Goal: Task Accomplishment & Management: Manage account settings

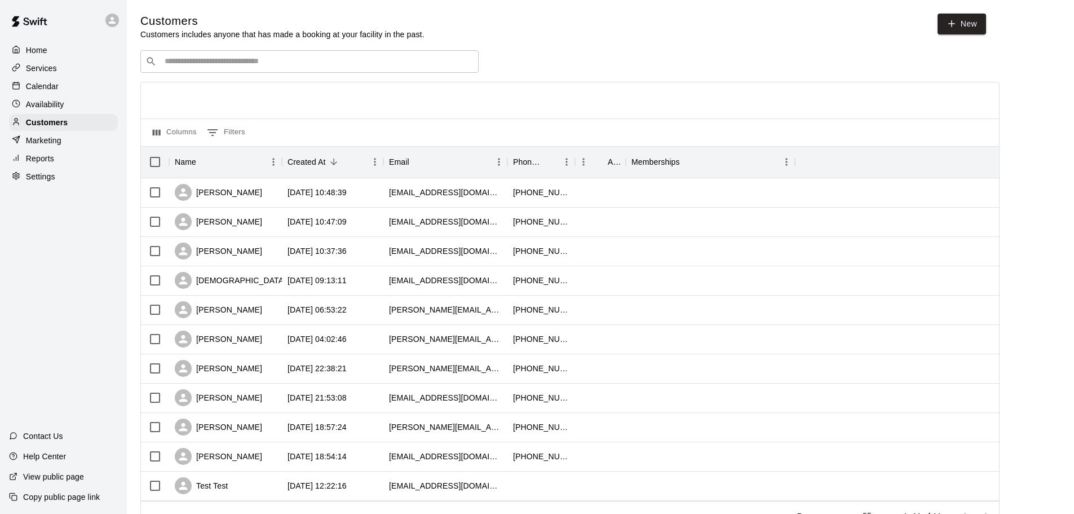
click at [64, 84] on div "Calendar" at bounding box center [63, 86] width 109 height 17
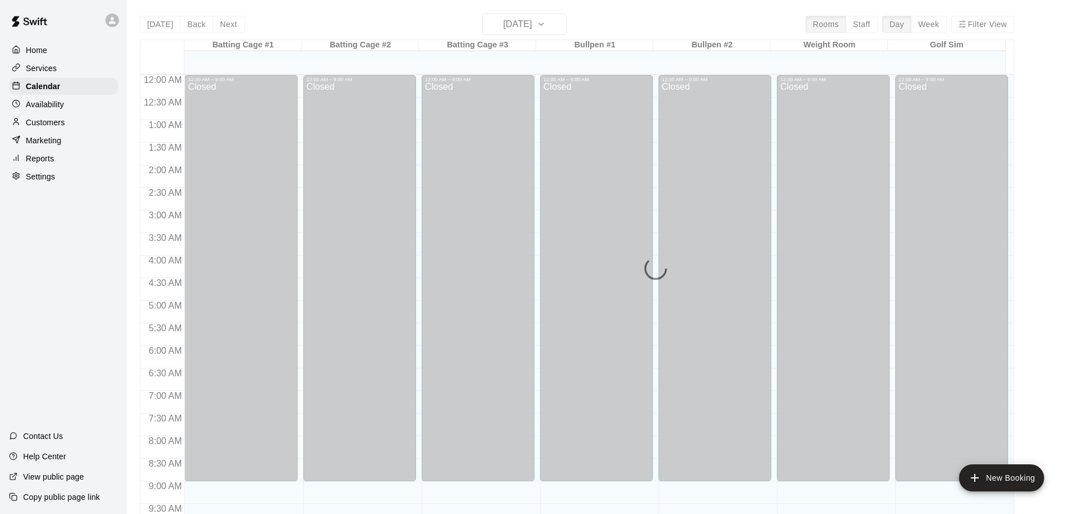
scroll to position [556, 0]
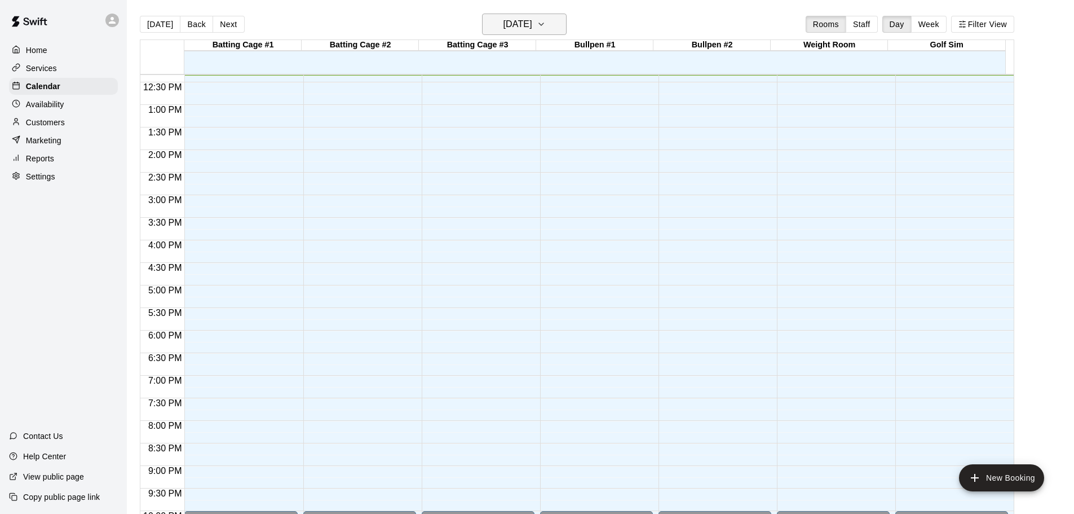
click at [532, 21] on h6 "[DATE]" at bounding box center [517, 24] width 29 height 16
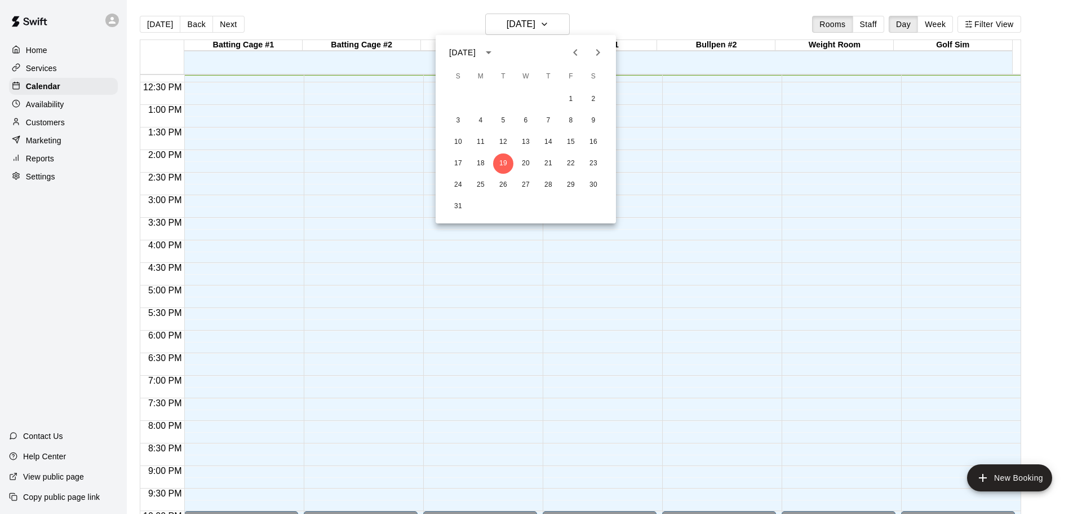
click at [593, 51] on icon "Next month" at bounding box center [598, 53] width 14 height 14
click at [484, 96] on button "1" at bounding box center [481, 99] width 20 height 20
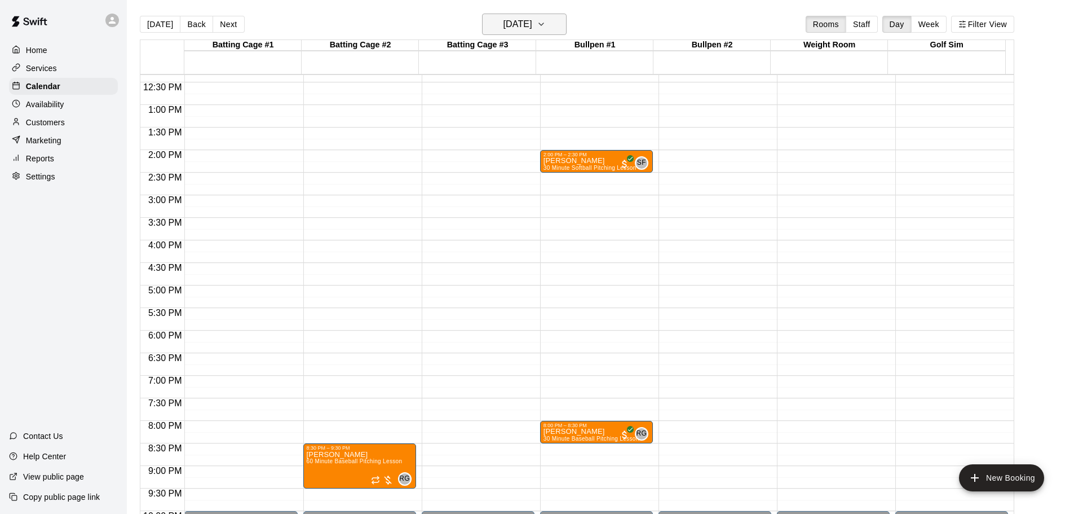
click at [543, 25] on icon "button" at bounding box center [541, 24] width 5 height 2
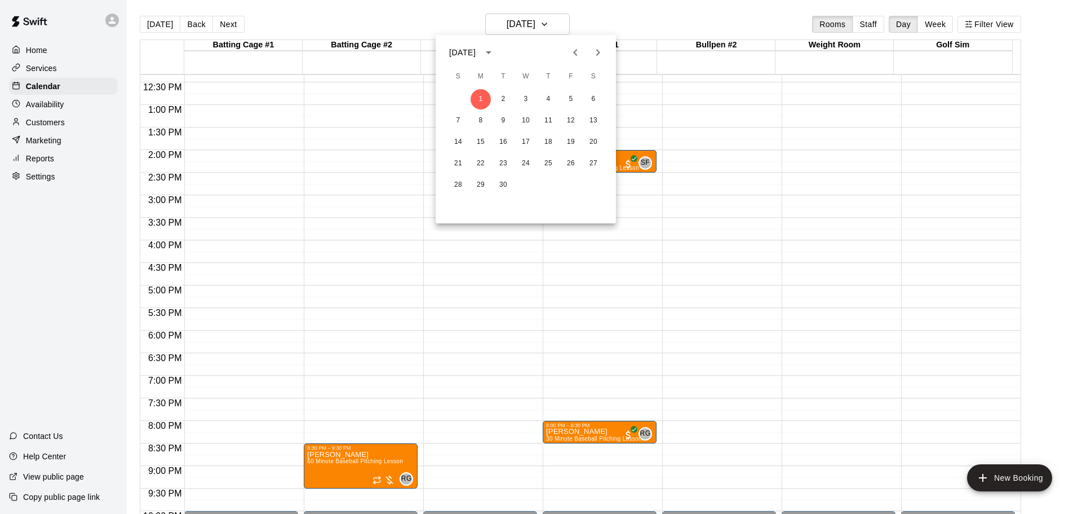
click at [931, 21] on div at bounding box center [541, 257] width 1082 height 514
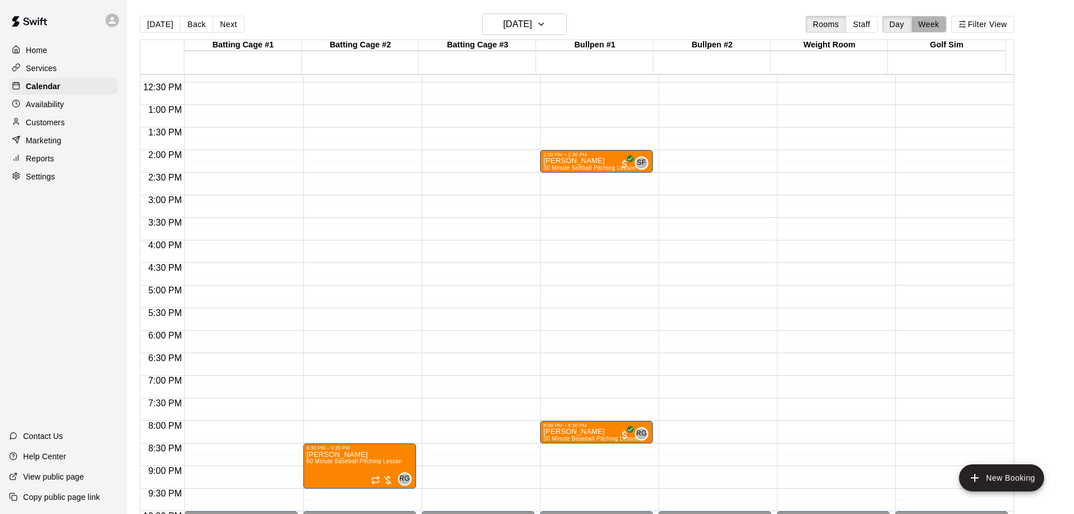
click at [931, 22] on button "Week" at bounding box center [929, 24] width 36 height 17
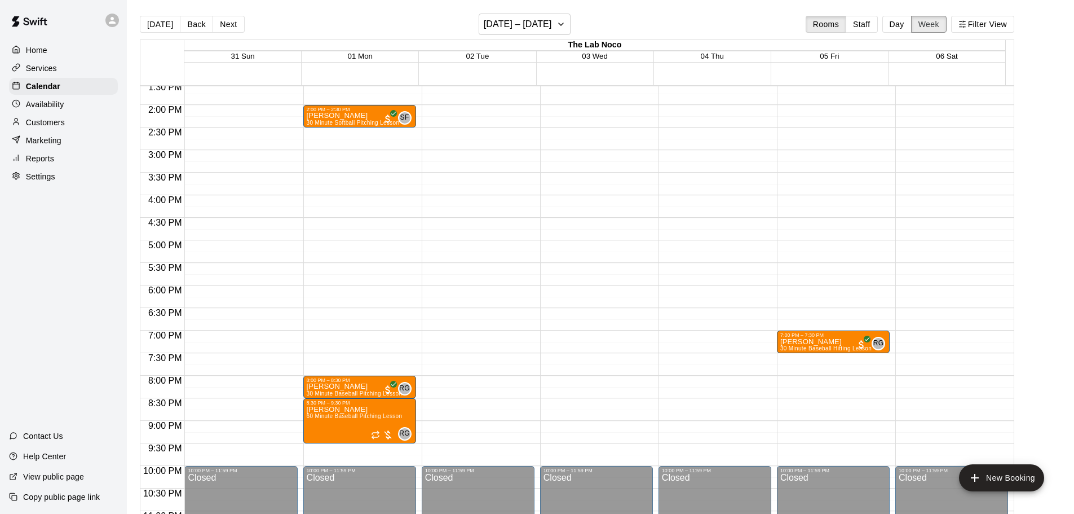
scroll to position [587, 0]
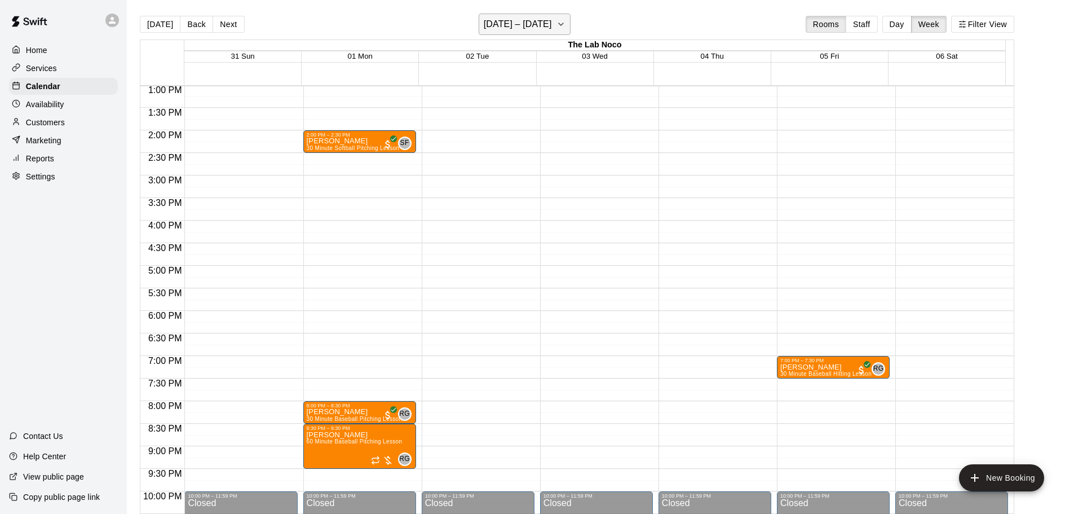
drag, startPoint x: 603, startPoint y: 25, endPoint x: 583, endPoint y: 23, distance: 20.4
click at [603, 25] on div "[DATE] Back Next [DATE] – [DATE] Rooms Staff Day Week Filter View" at bounding box center [577, 27] width 874 height 26
click at [565, 23] on icon "button" at bounding box center [560, 24] width 9 height 14
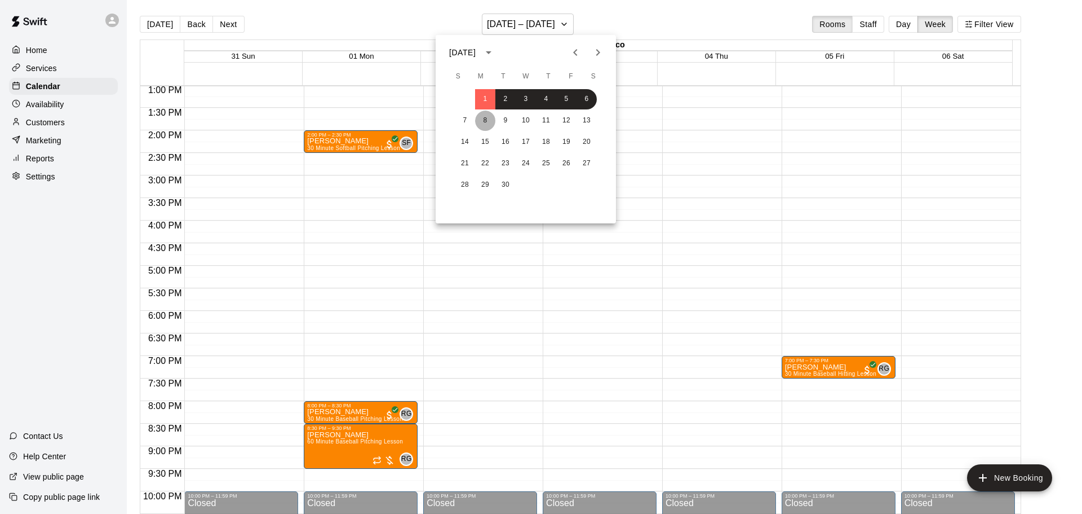
click at [489, 119] on button "8" at bounding box center [485, 120] width 20 height 20
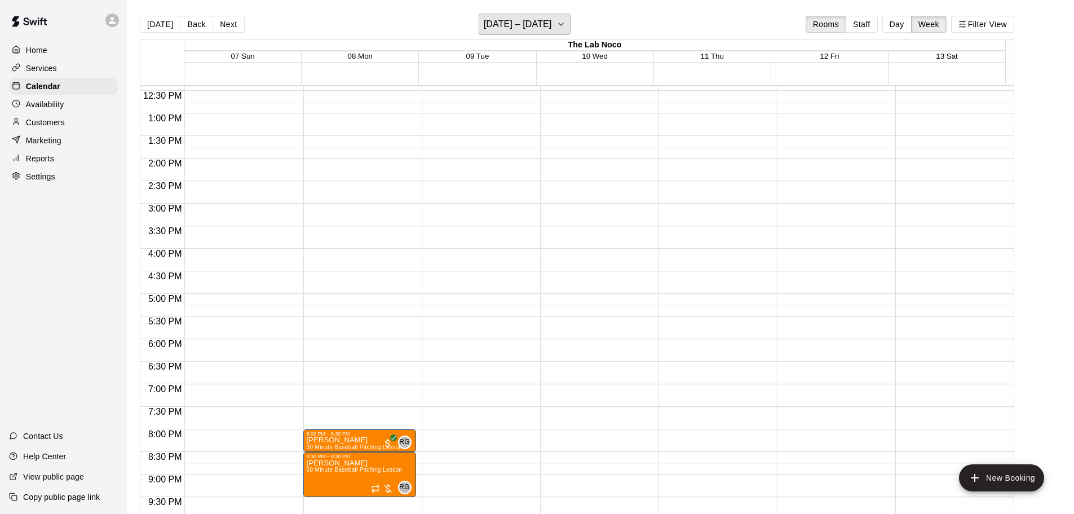
scroll to position [644, 0]
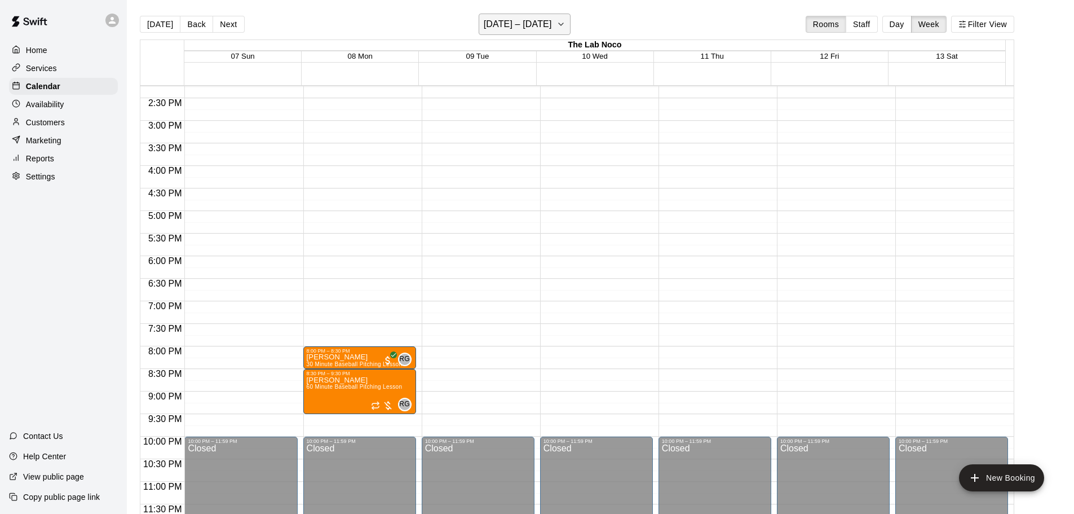
click at [565, 28] on icon "button" at bounding box center [560, 24] width 9 height 14
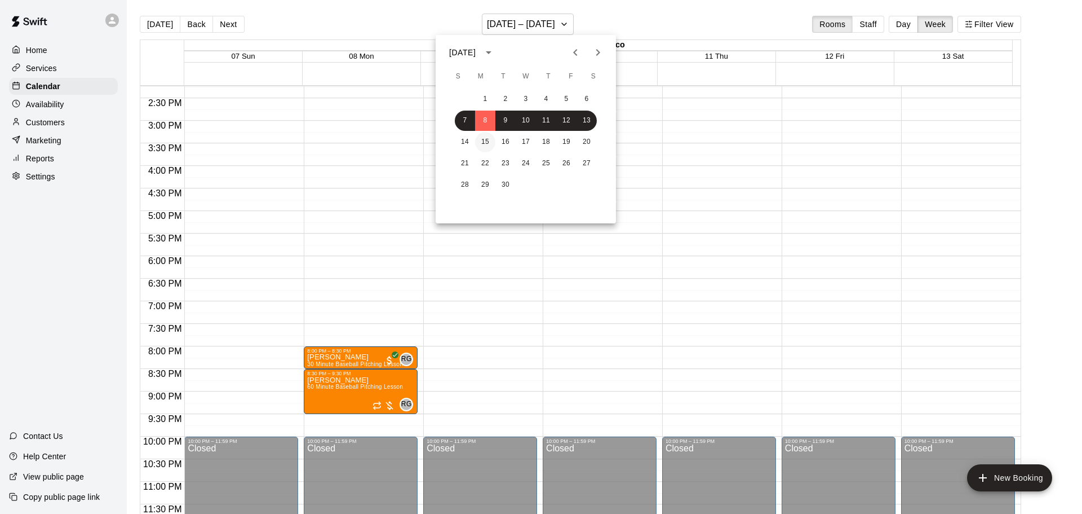
click at [485, 144] on button "15" at bounding box center [485, 142] width 20 height 20
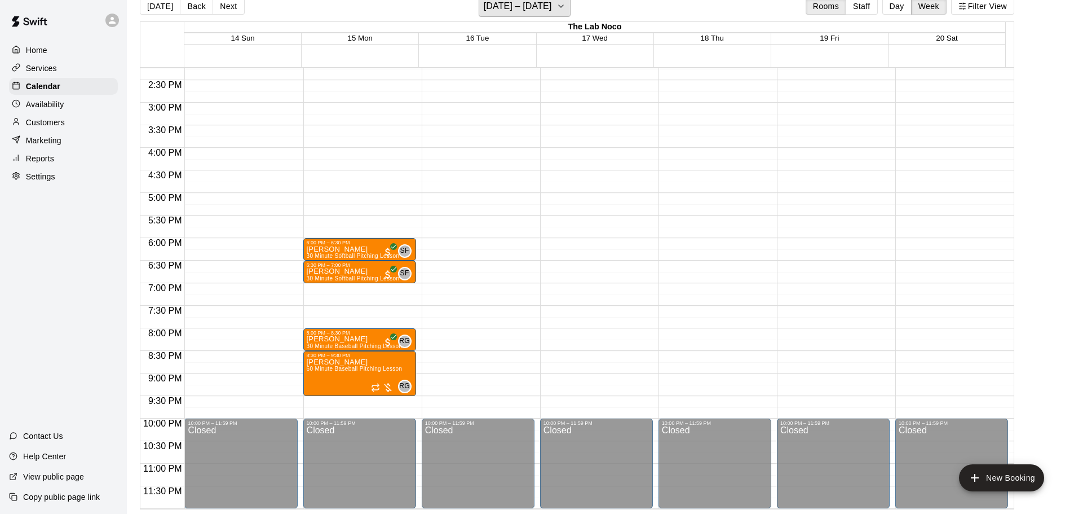
scroll to position [0, 0]
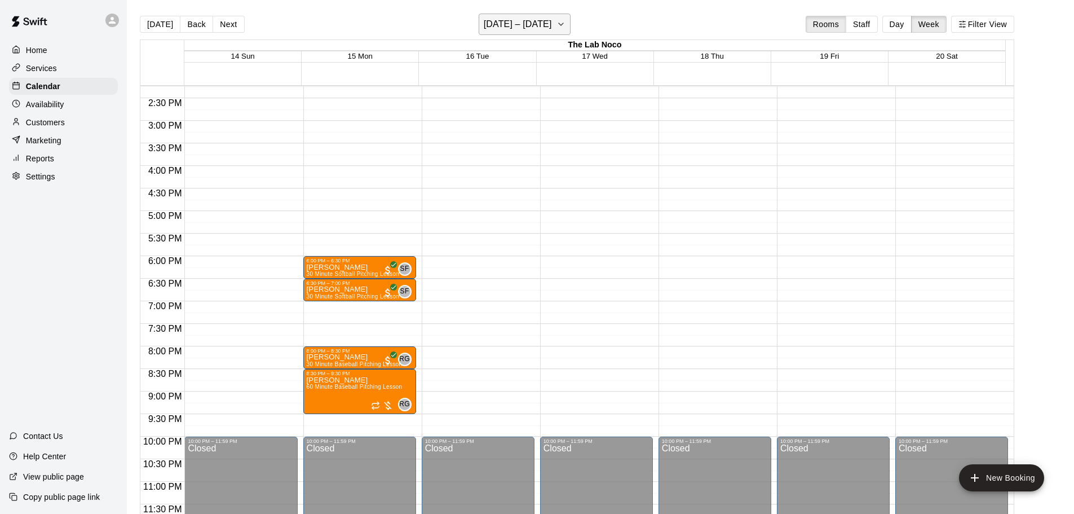
click at [525, 18] on h6 "[DATE] – [DATE]" at bounding box center [518, 24] width 68 height 16
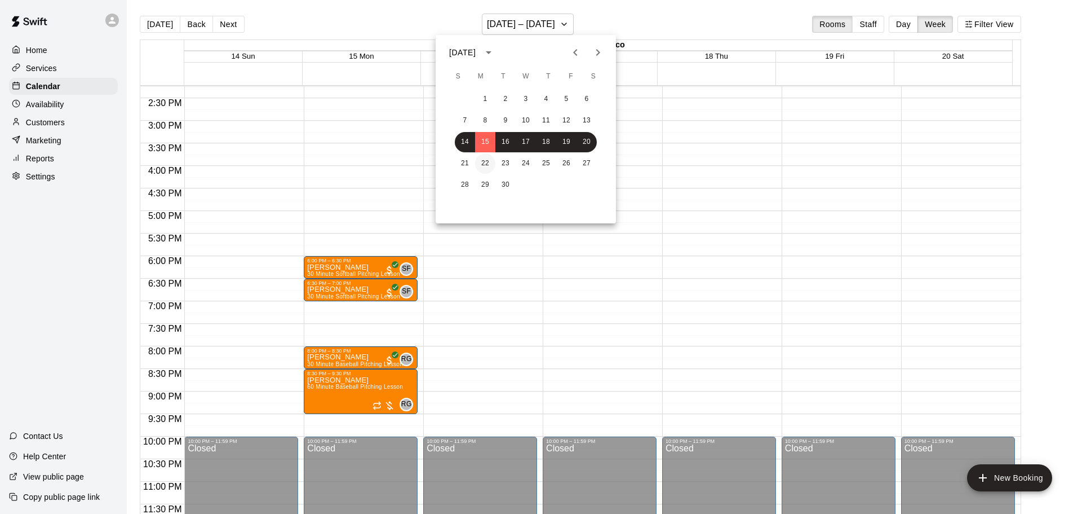
click at [487, 158] on button "22" at bounding box center [485, 163] width 20 height 20
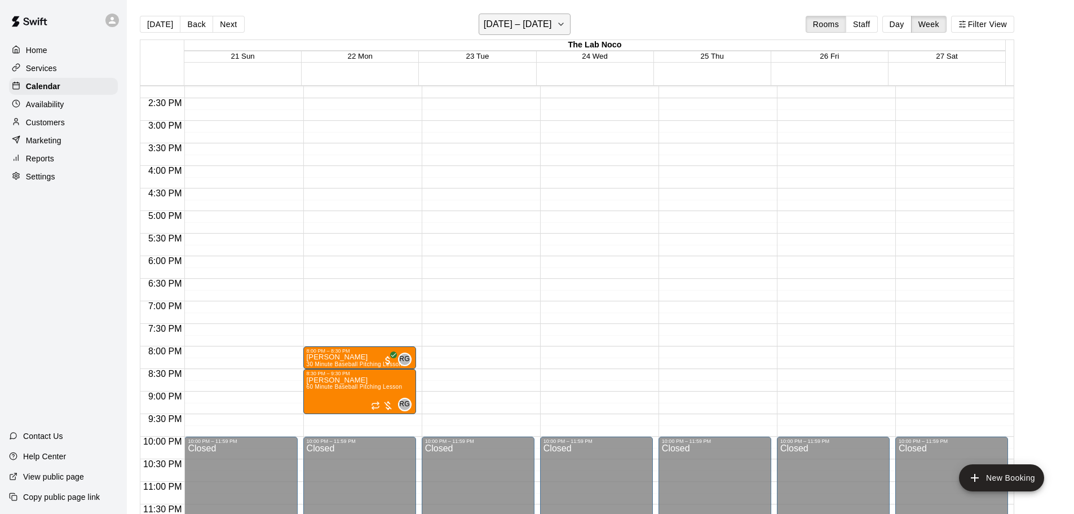
click at [552, 23] on h6 "[DATE] – [DATE]" at bounding box center [518, 24] width 68 height 16
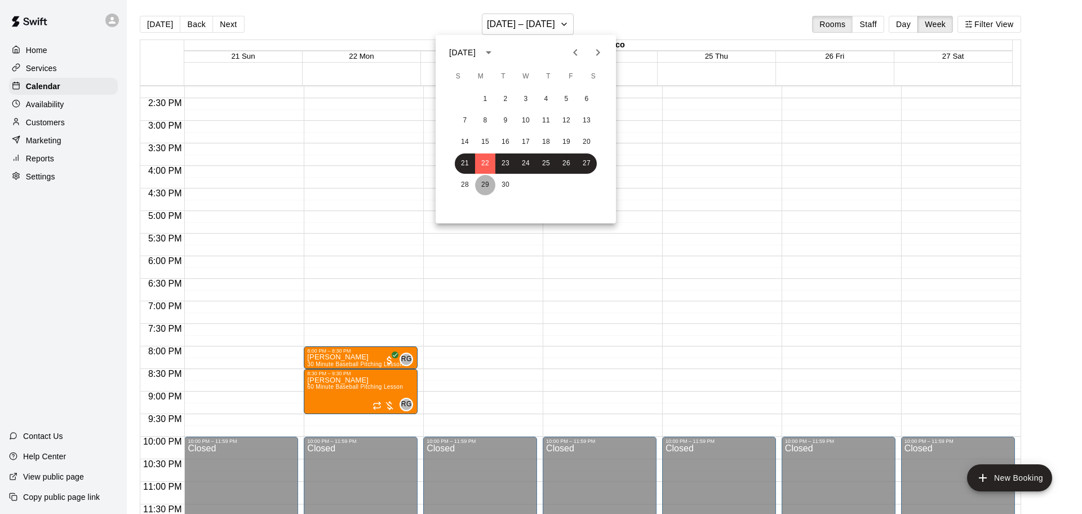
click at [492, 183] on button "29" at bounding box center [485, 185] width 20 height 20
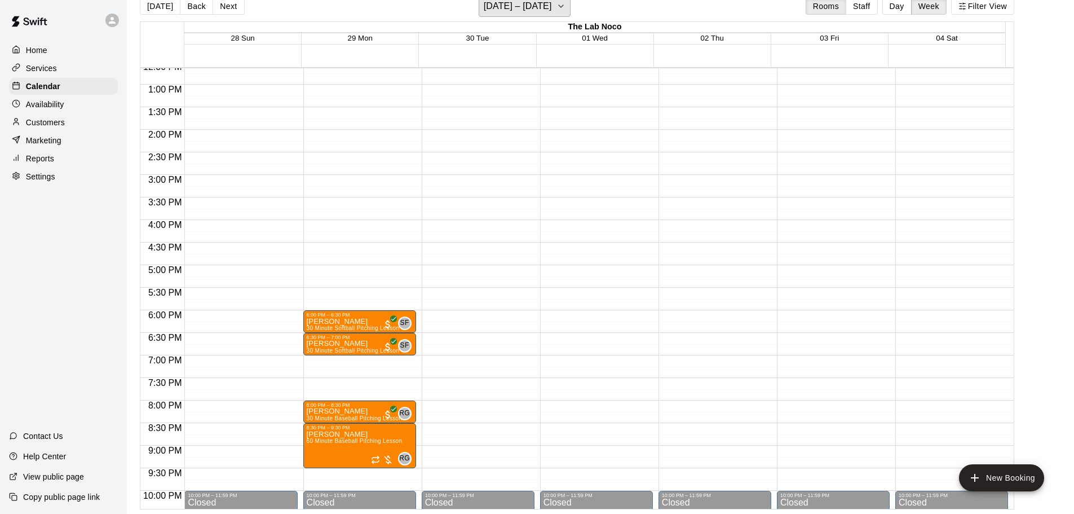
scroll to position [620, 0]
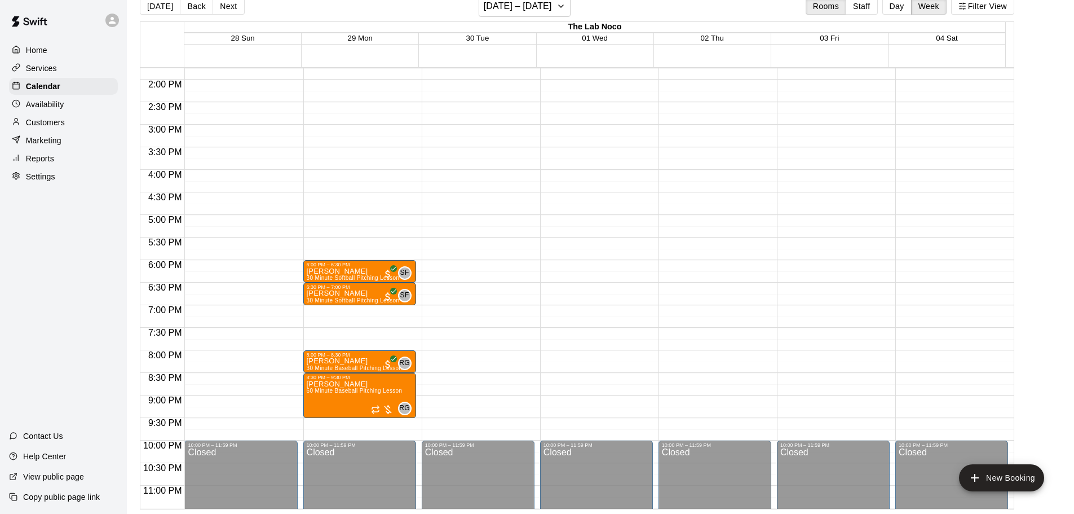
click at [69, 110] on div "Availability" at bounding box center [63, 104] width 109 height 17
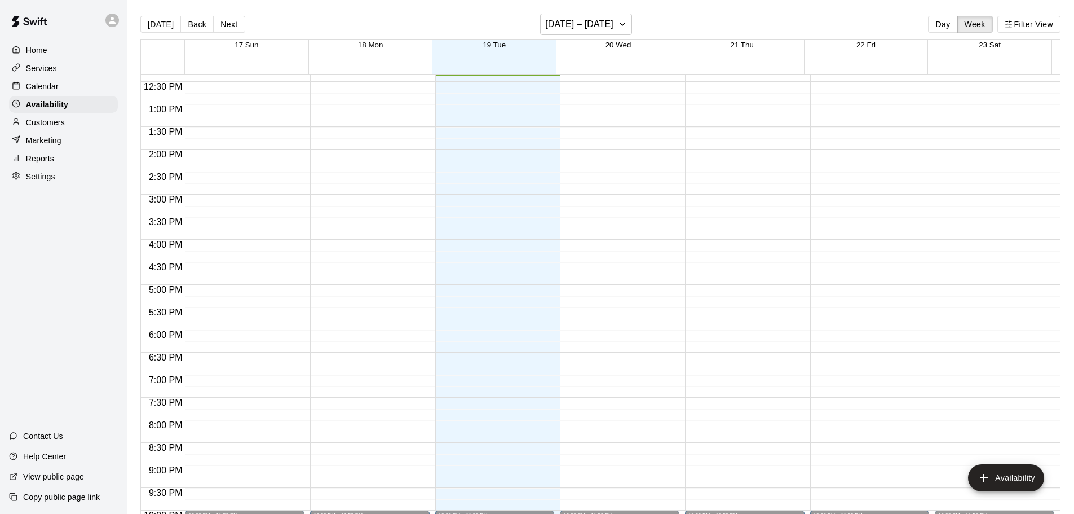
scroll to position [331, 0]
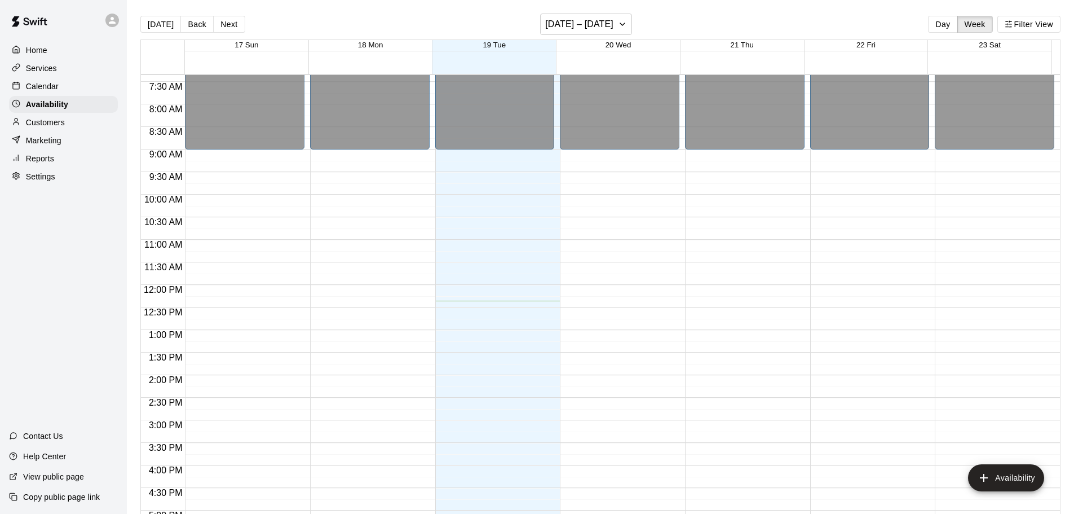
click at [596, 8] on main "[DATE] Back Next [DATE] – [DATE] Day Week Filter View 17 Sun 18 Mon 19 Tue 20 W…" at bounding box center [600, 266] width 947 height 532
click at [594, 11] on main "[DATE] Back Next [DATE] – [DATE] Day Week Filter View 17 Sun 18 Mon 19 Tue 20 W…" at bounding box center [600, 266] width 947 height 532
click at [593, 11] on main "[DATE] Back Next [DATE] – [DATE] Day Week Filter View 17 Sun 18 Mon 19 Tue 20 W…" at bounding box center [600, 266] width 947 height 532
click at [589, 23] on h6 "[DATE] – [DATE]" at bounding box center [579, 24] width 68 height 16
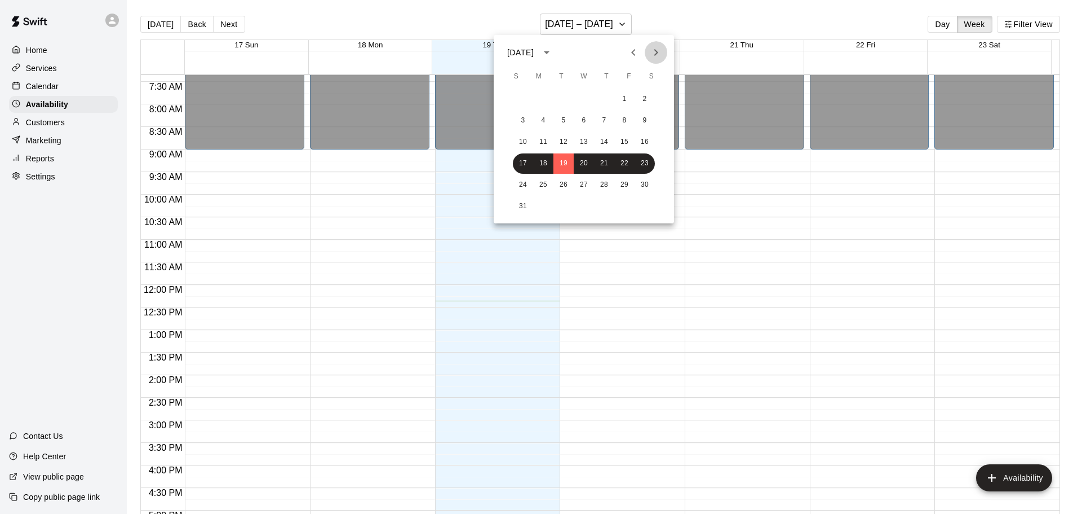
click at [660, 54] on icon "Next month" at bounding box center [656, 53] width 14 height 14
click at [549, 99] on button "1" at bounding box center [543, 99] width 20 height 20
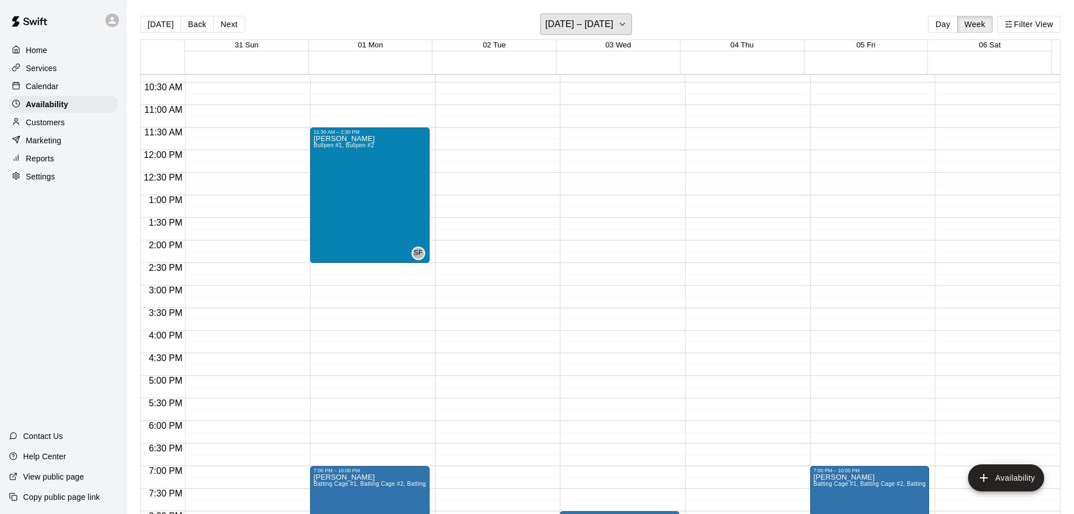
scroll to position [406, 0]
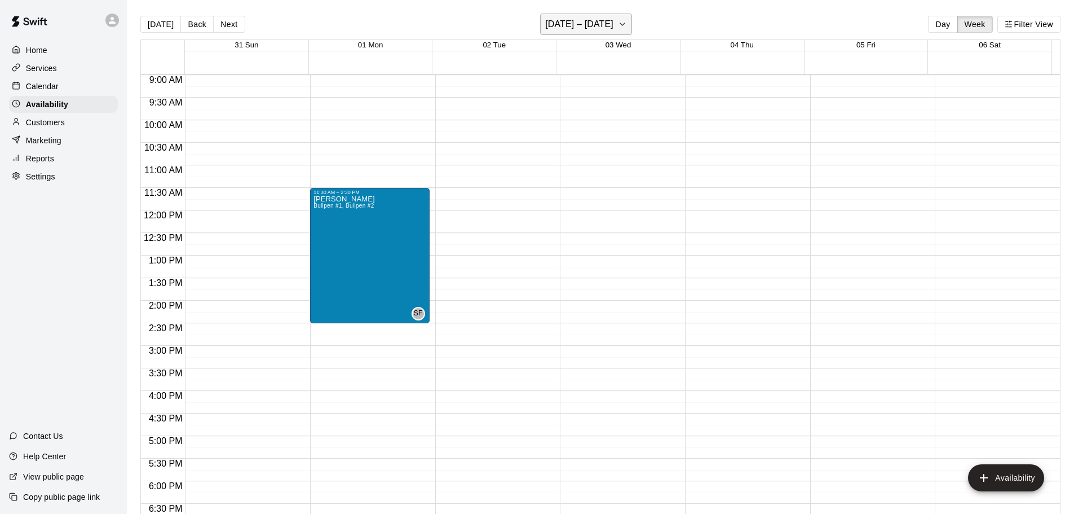
click at [632, 26] on button "[DATE] – [DATE]" at bounding box center [586, 24] width 92 height 21
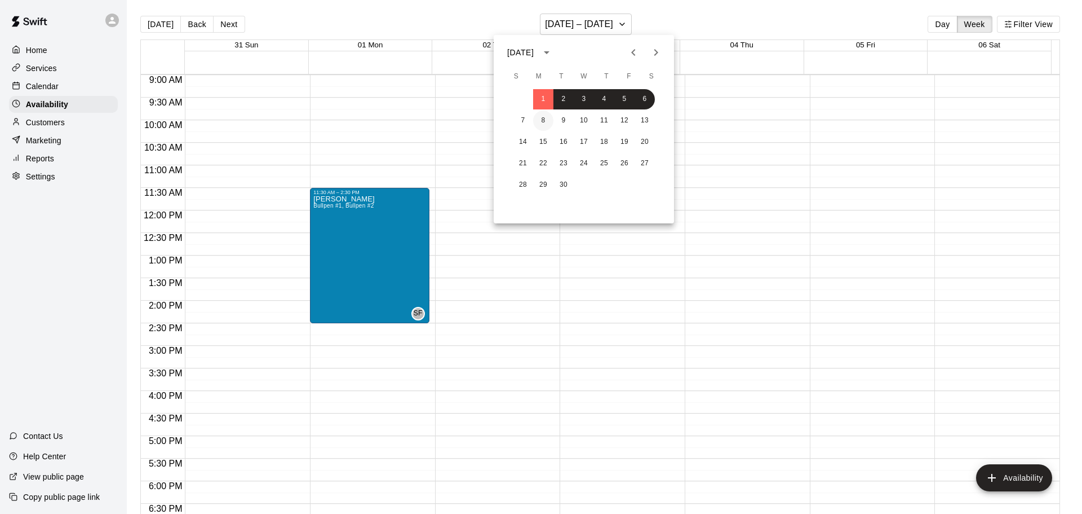
click at [549, 116] on button "8" at bounding box center [543, 120] width 20 height 20
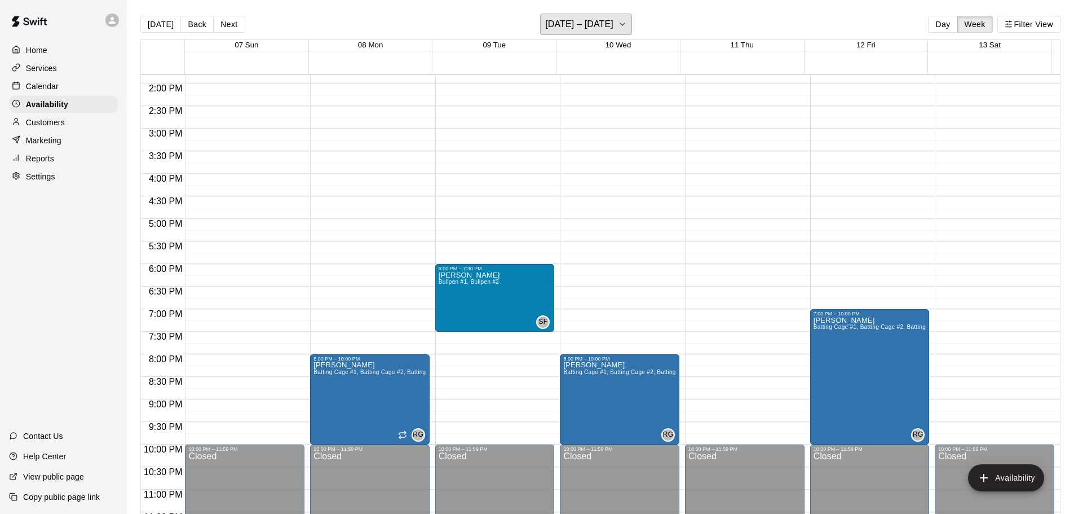
scroll to position [631, 0]
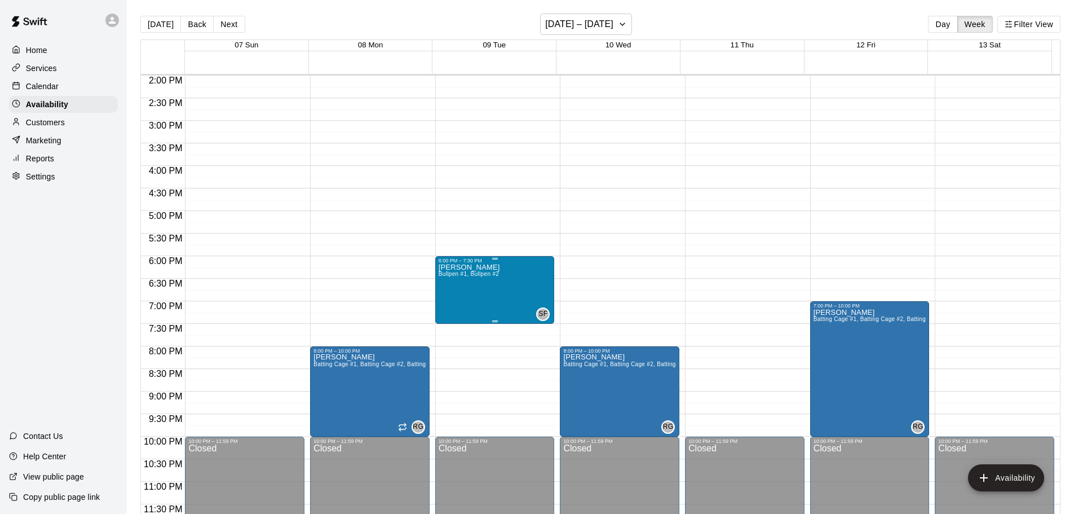
click at [503, 295] on div "[PERSON_NAME] Bullpen #1, Bullpen #2 SF" at bounding box center [495, 520] width 113 height 514
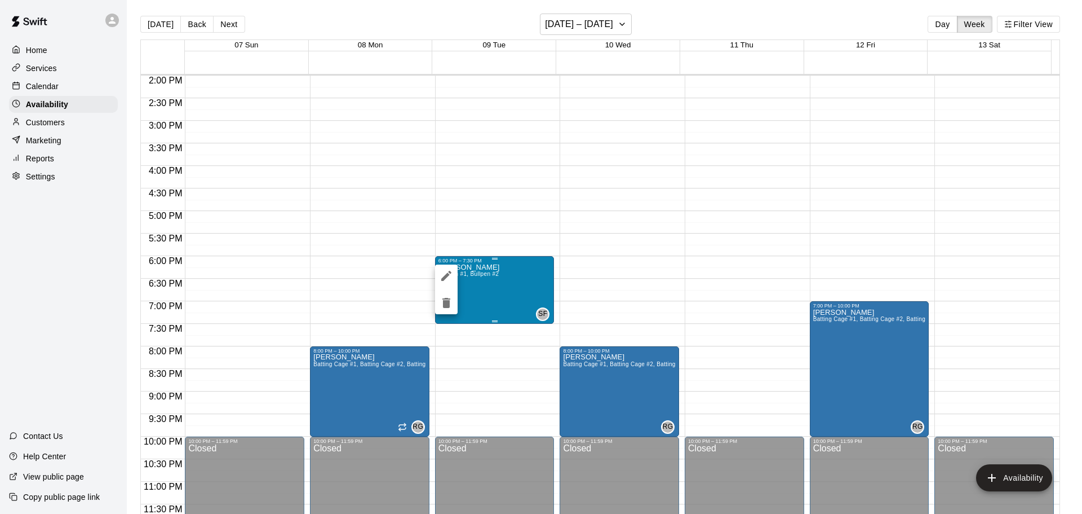
click at [503, 295] on div at bounding box center [541, 257] width 1082 height 514
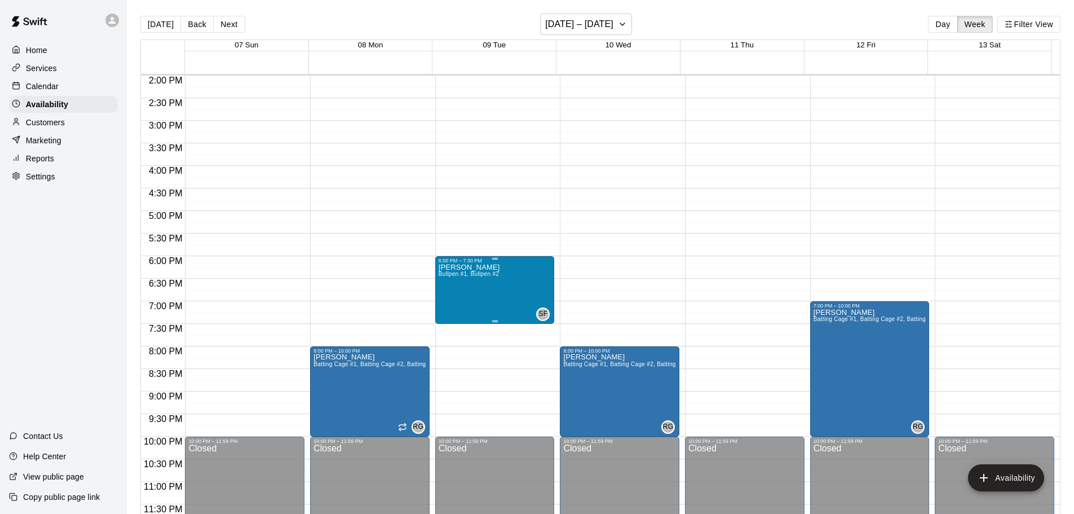
click at [503, 295] on div at bounding box center [537, 257] width 1074 height 514
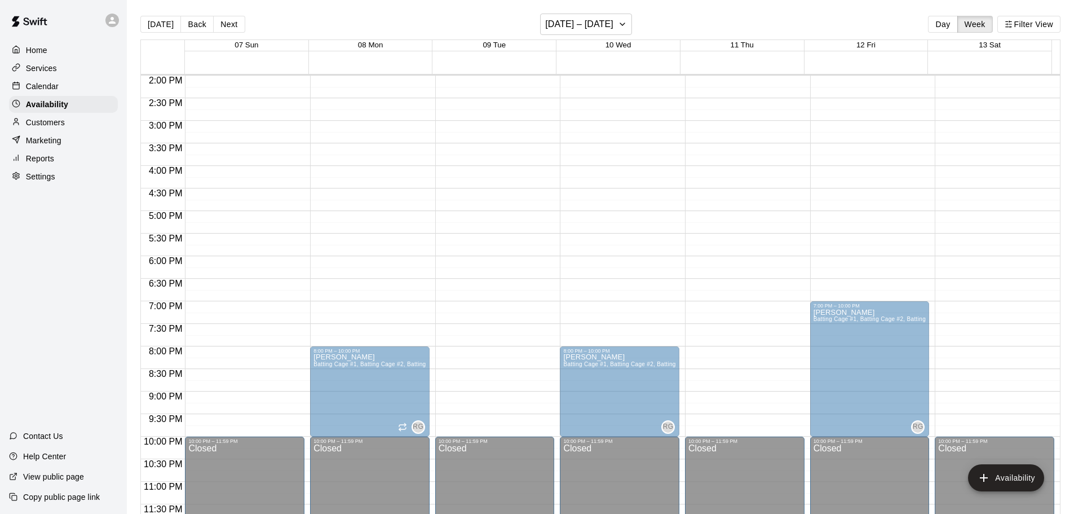
click at [461, 284] on div "[PERSON_NAME] Bullpen #1, Bullpen #2" at bounding box center [469, 520] width 61 height 514
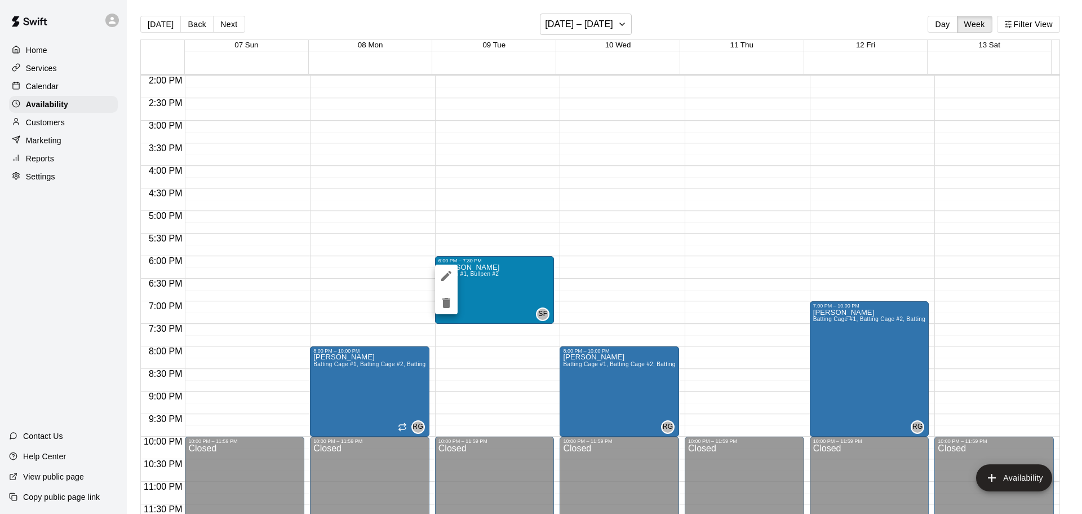
click at [442, 270] on icon "edit" at bounding box center [447, 276] width 14 height 14
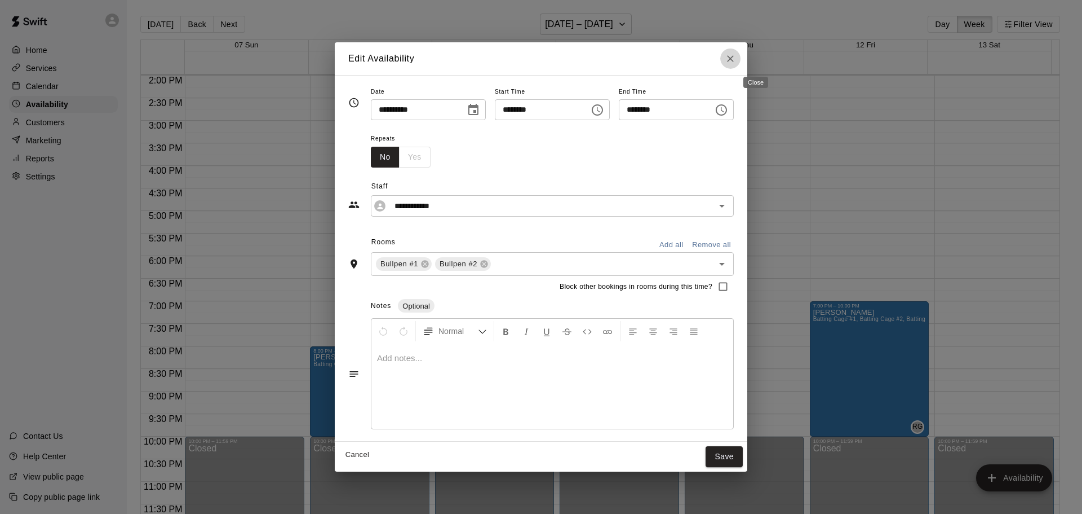
click at [741, 54] on button "Close" at bounding box center [730, 58] width 20 height 20
type input "**********"
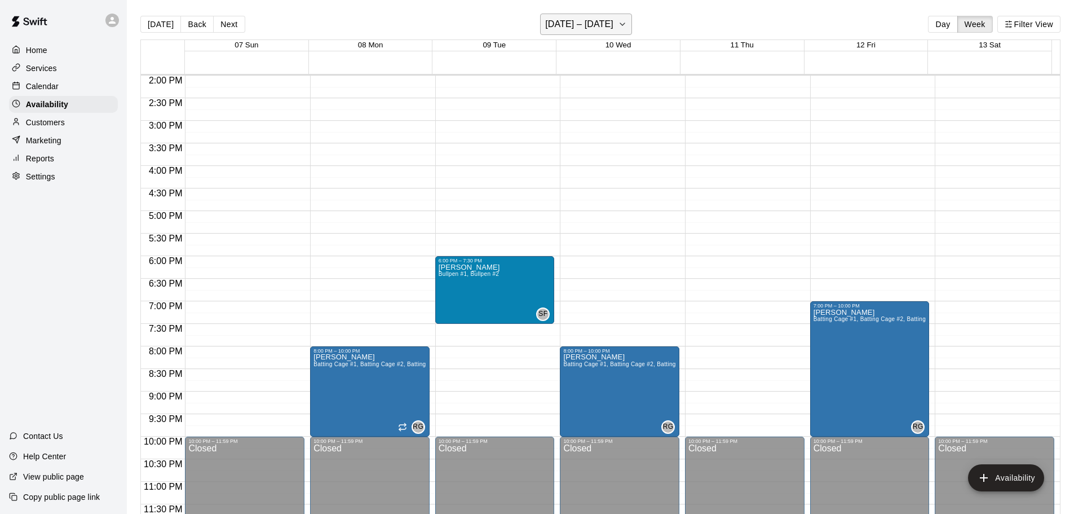
click at [624, 26] on icon "button" at bounding box center [622, 24] width 9 height 14
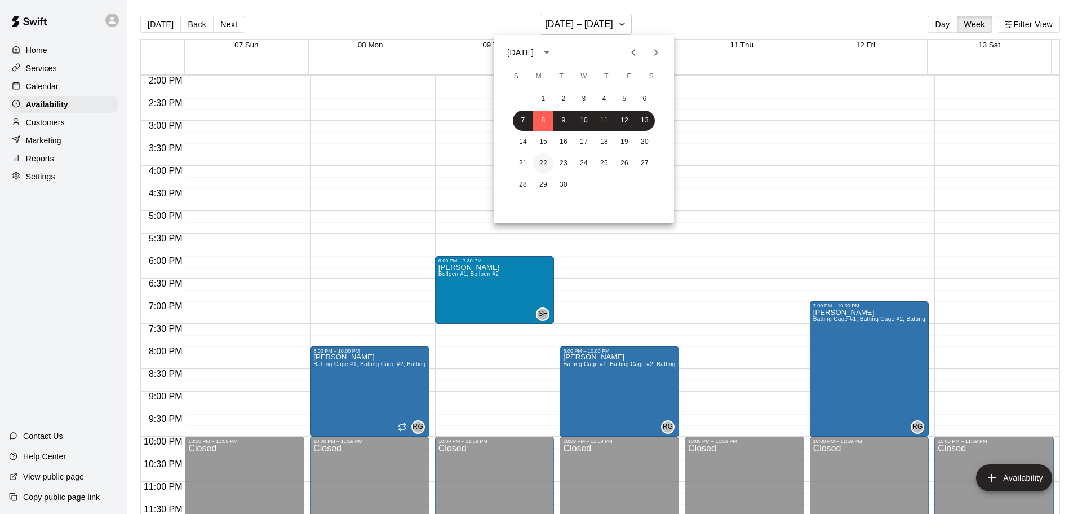
click at [545, 157] on button "22" at bounding box center [543, 163] width 20 height 20
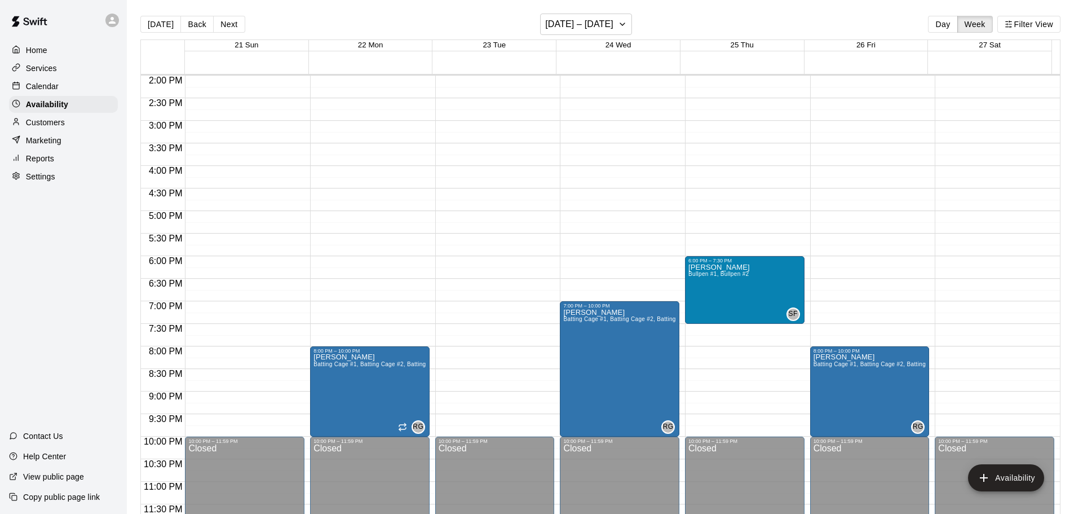
click at [42, 50] on p "Home" at bounding box center [36, 50] width 21 height 11
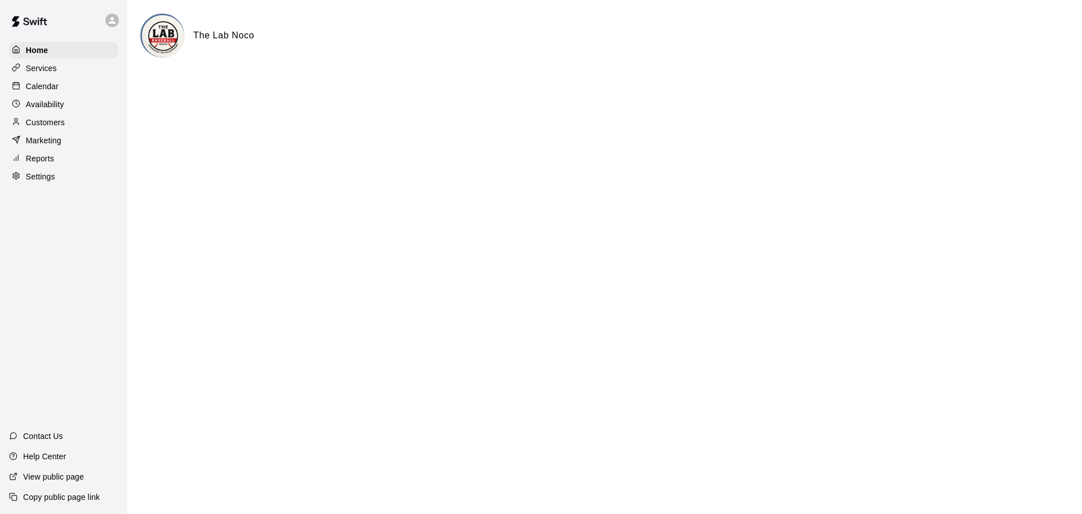
click at [31, 167] on div "Reports" at bounding box center [63, 158] width 109 height 17
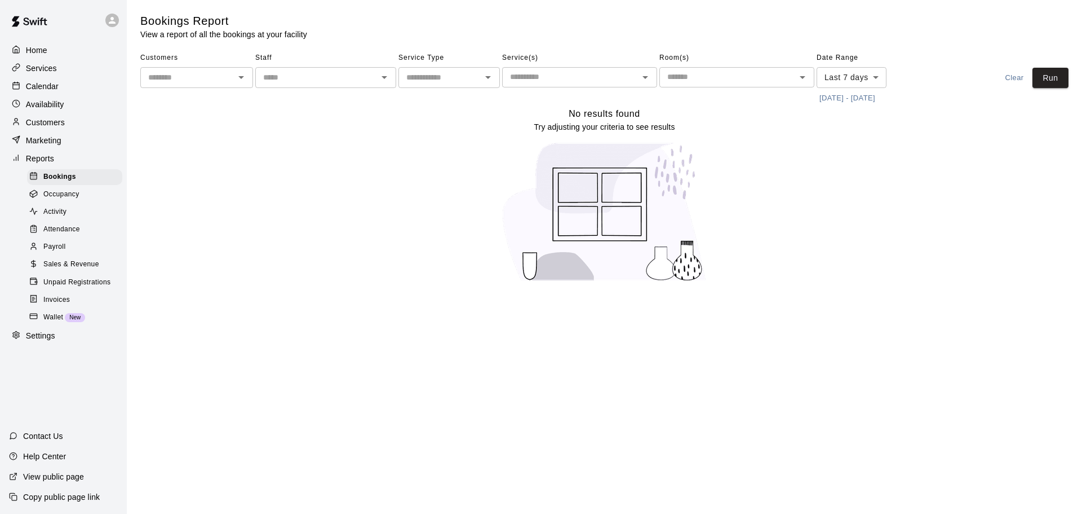
click at [74, 268] on span "Sales & Revenue" at bounding box center [71, 264] width 56 height 11
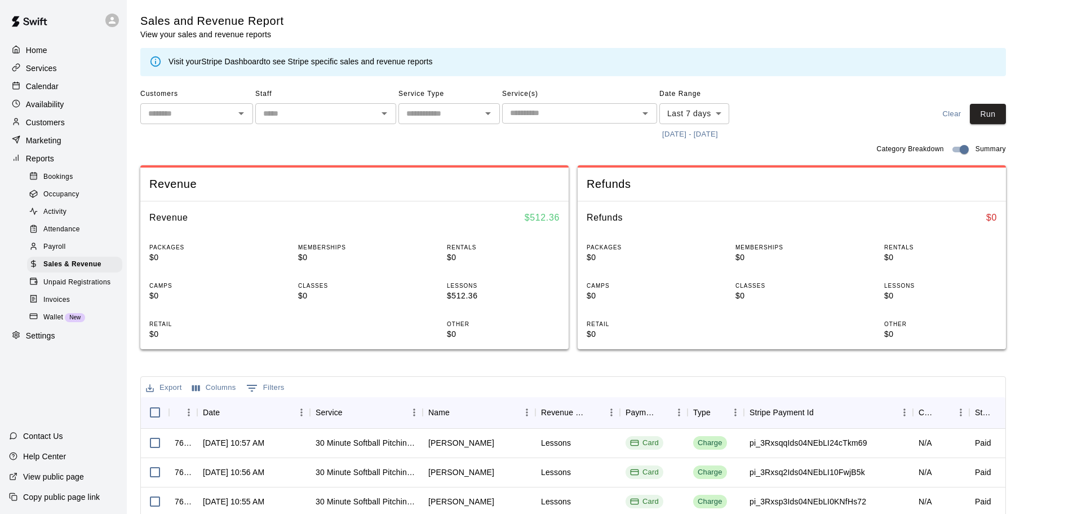
click at [722, 112] on body "Home Services Calendar Availability Customers Marketing Reports Bookings Occupa…" at bounding box center [541, 387] width 1082 height 775
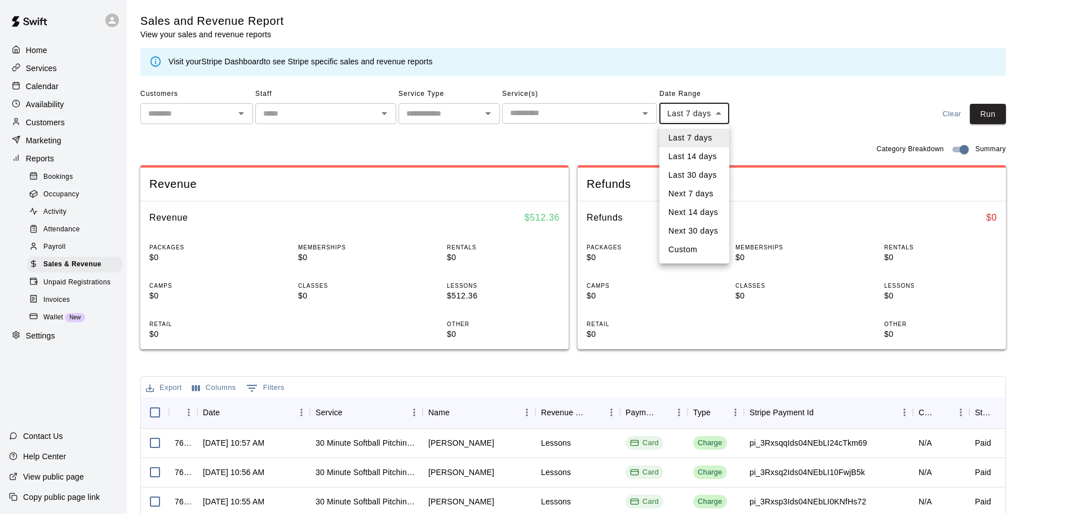
click at [697, 197] on li "Next 7 days" at bounding box center [695, 193] width 70 height 19
type input "********"
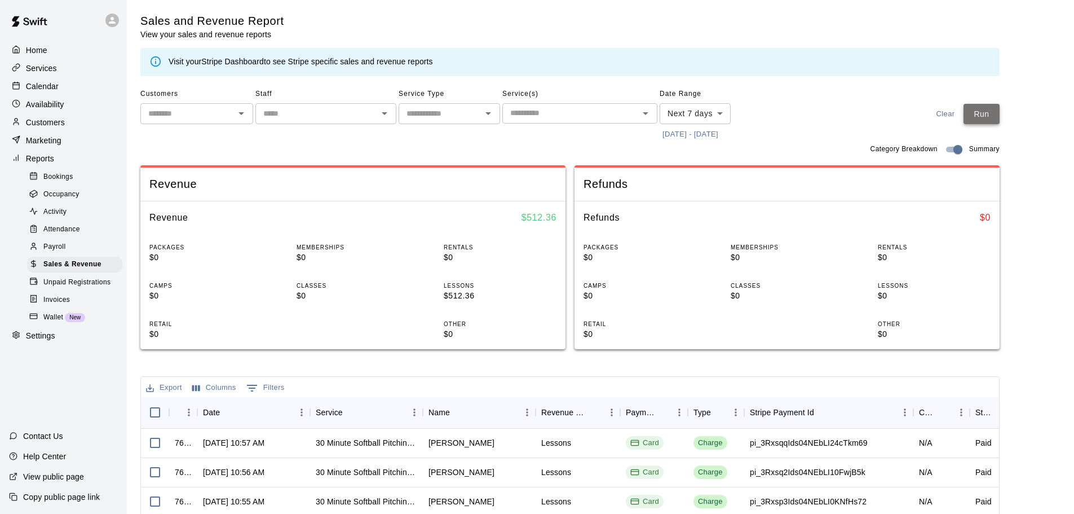
click at [983, 107] on button "Run" at bounding box center [981, 114] width 36 height 21
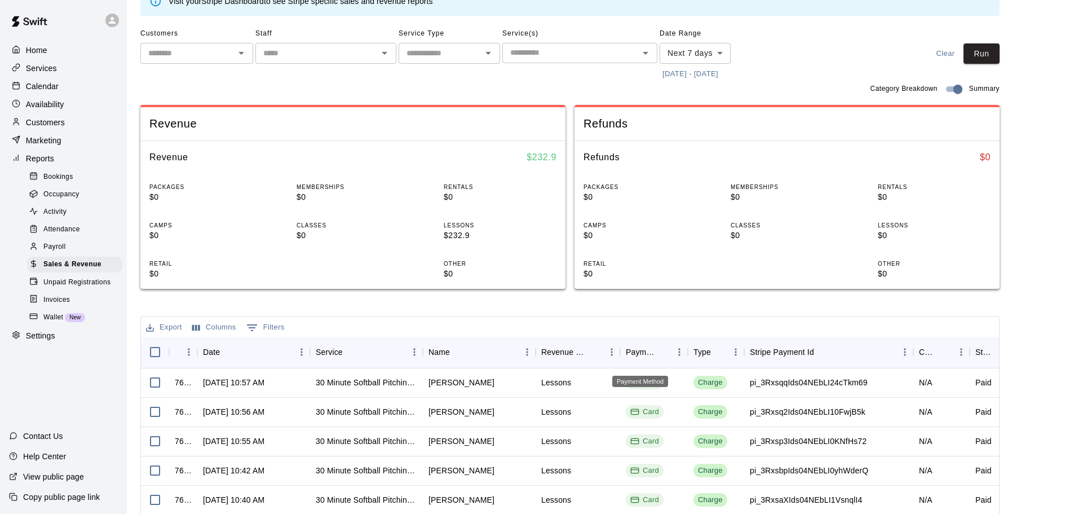
scroll to position [56, 0]
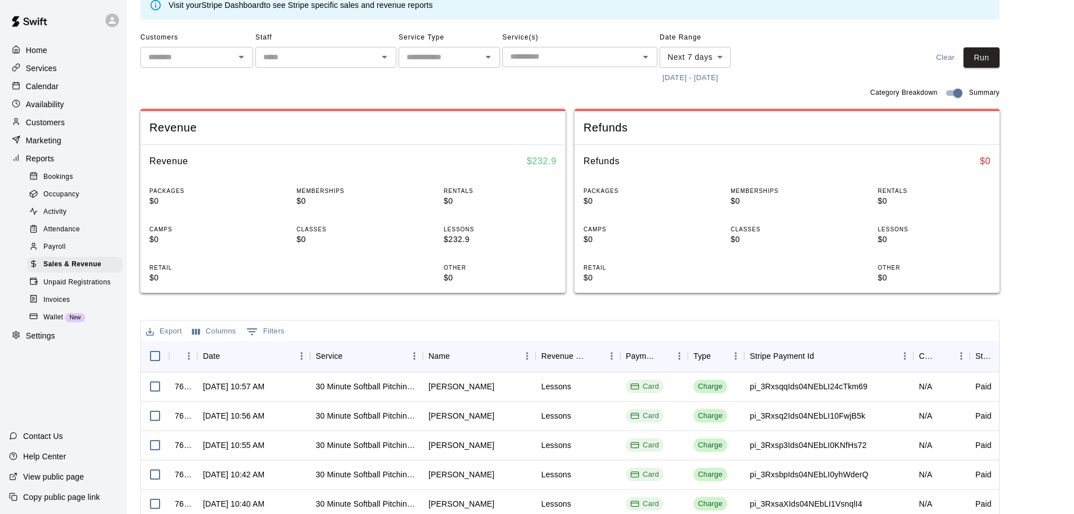
click at [42, 287] on div at bounding box center [36, 282] width 14 height 11
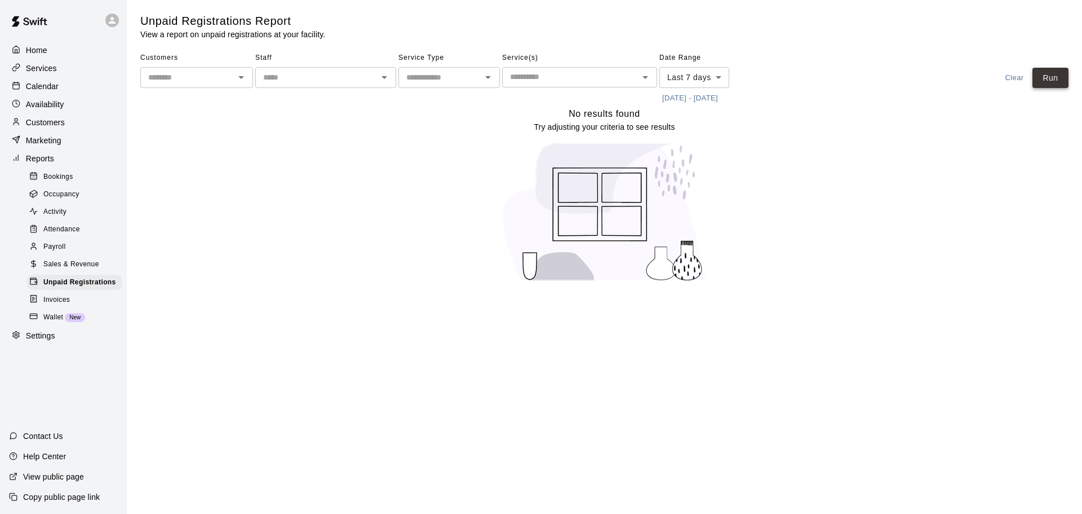
click at [1062, 78] on button "Run" at bounding box center [1051, 78] width 36 height 21
click at [697, 79] on body "Home Services Calendar Availability Customers Marketing Reports Bookings Occupa…" at bounding box center [541, 147] width 1082 height 295
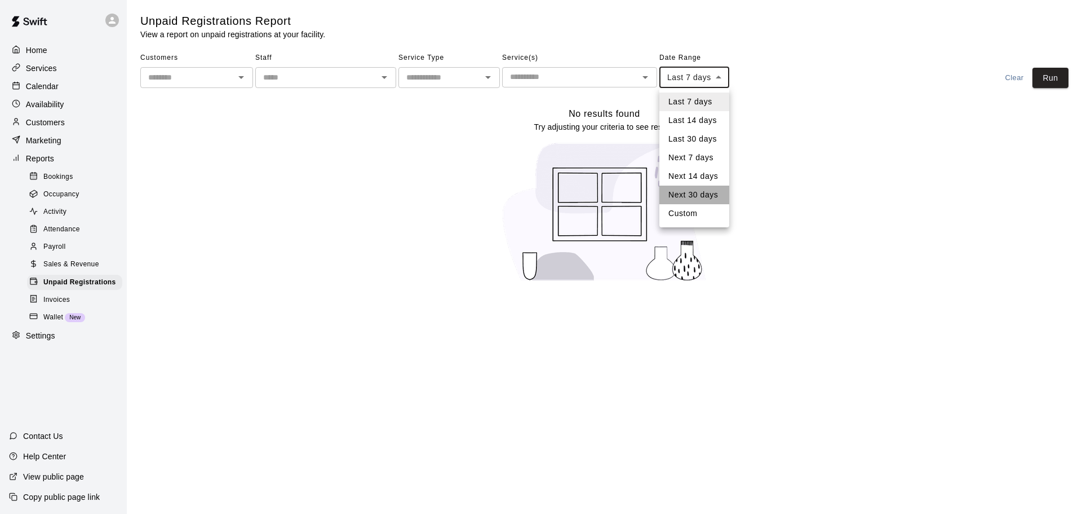
click at [698, 197] on li "Next 30 days" at bounding box center [695, 194] width 70 height 19
type input "*********"
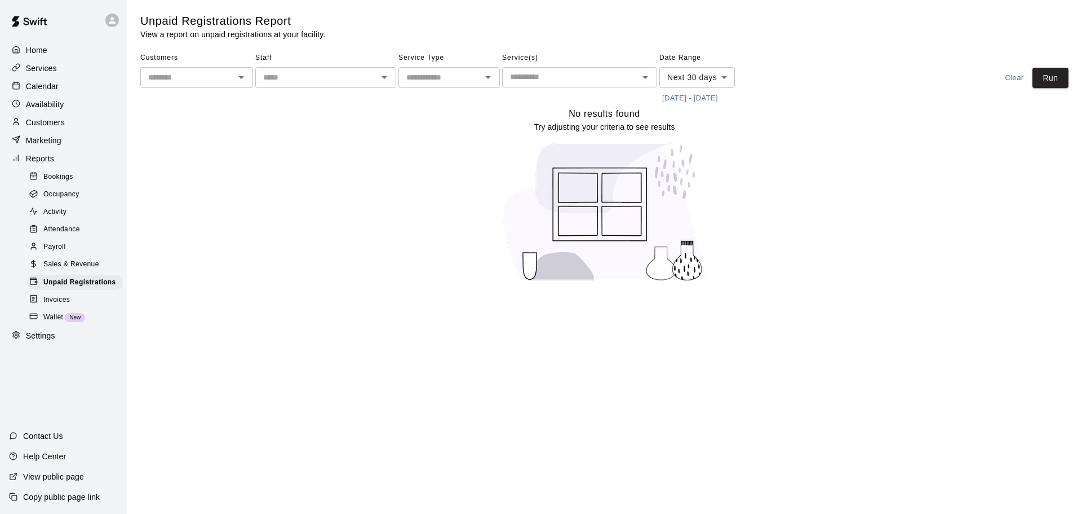
click at [1055, 89] on div "Customers ​ Staff ​ Service Type ​ Service(s) ​ Date Range Next 30 days *******…" at bounding box center [604, 78] width 928 height 58
click at [1053, 85] on button "Run" at bounding box center [1051, 78] width 36 height 21
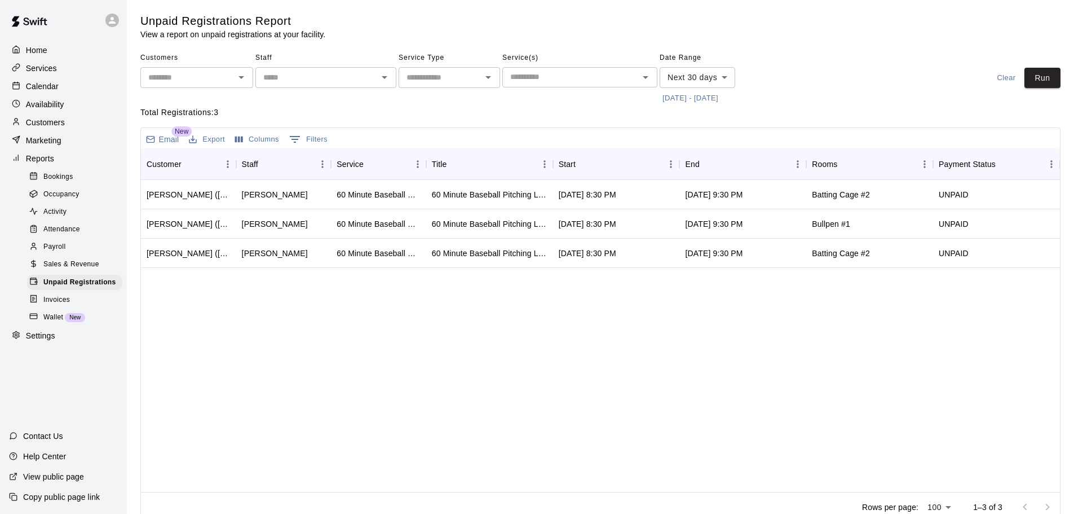
click at [46, 98] on div "Availability" at bounding box center [63, 104] width 109 height 17
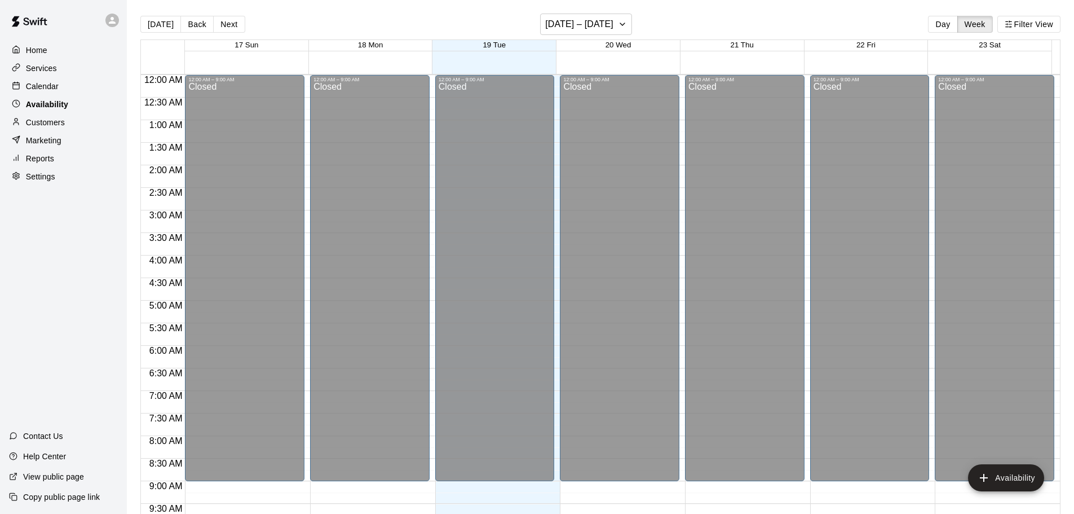
scroll to position [559, 0]
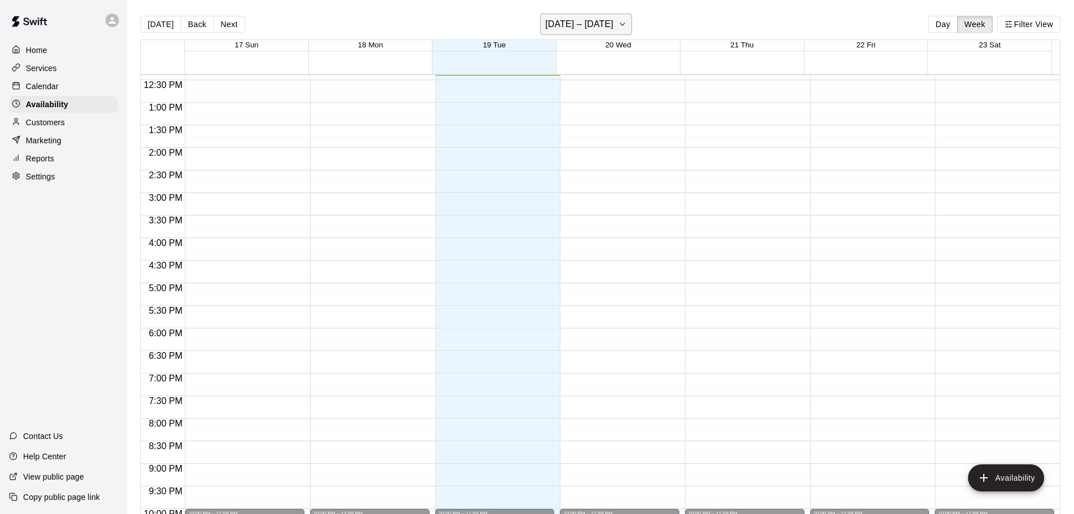
click at [618, 14] on button "[DATE] – [DATE]" at bounding box center [586, 24] width 92 height 21
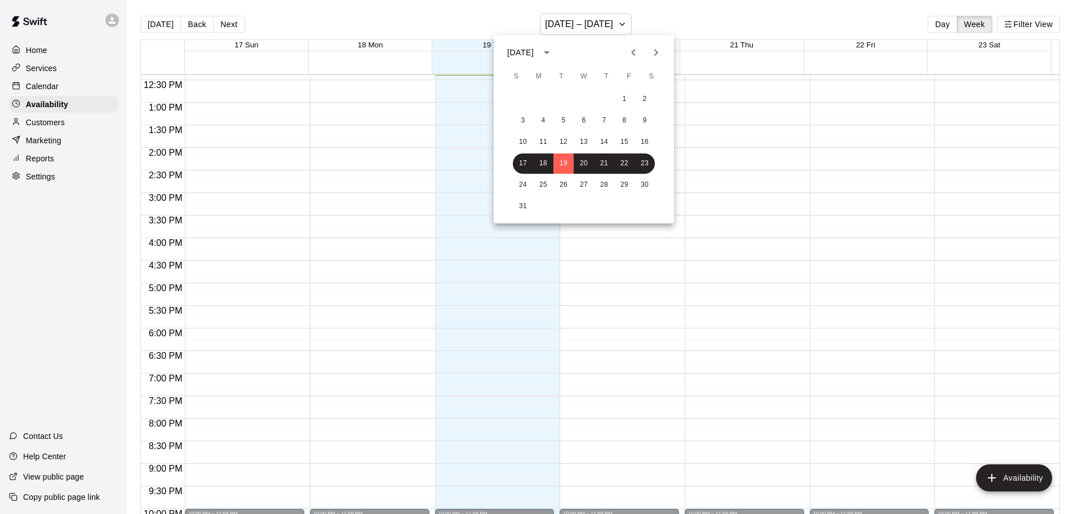
click at [658, 51] on icon "Next month" at bounding box center [656, 53] width 14 height 14
click at [541, 98] on button "1" at bounding box center [543, 99] width 20 height 20
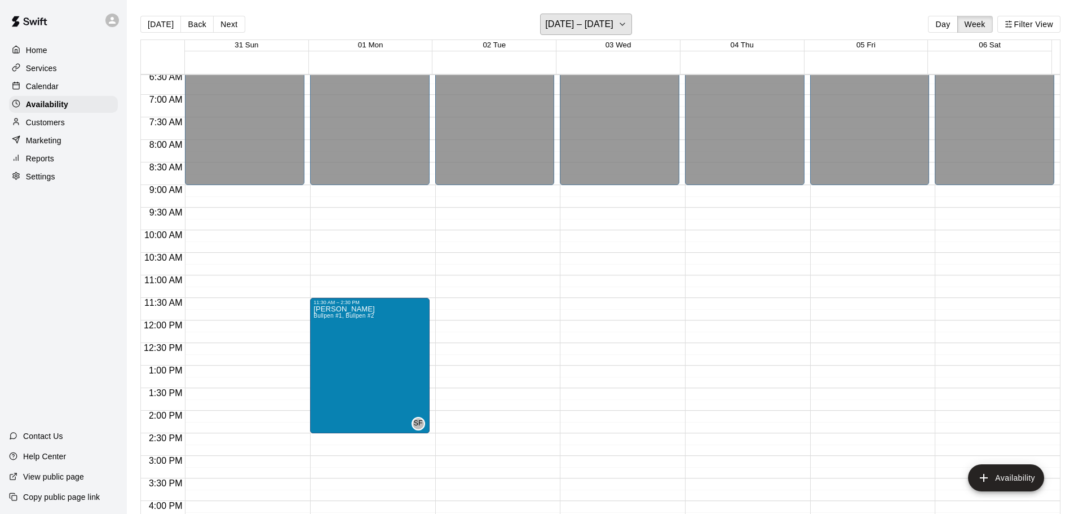
scroll to position [293, 0]
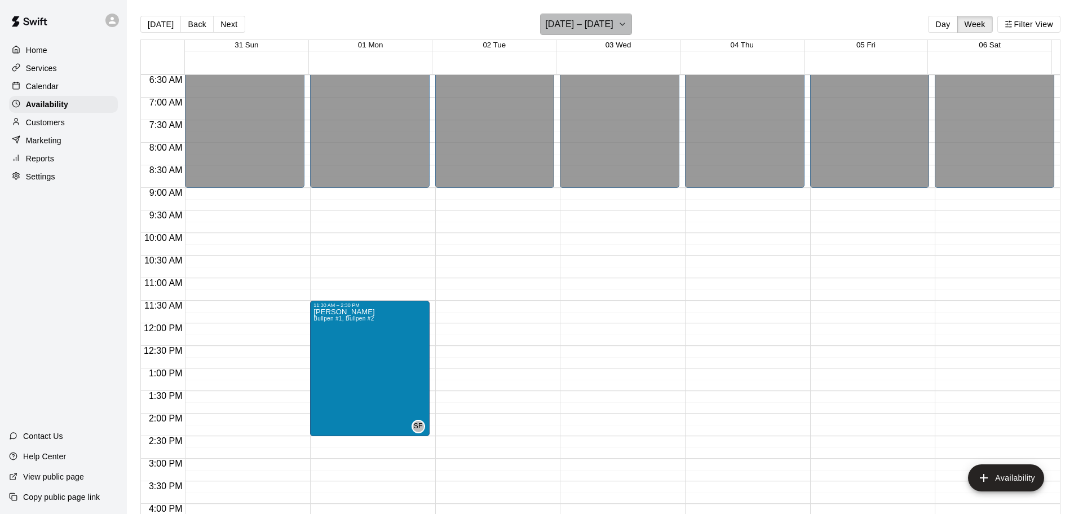
click at [632, 24] on button "[DATE] – [DATE]" at bounding box center [586, 24] width 92 height 21
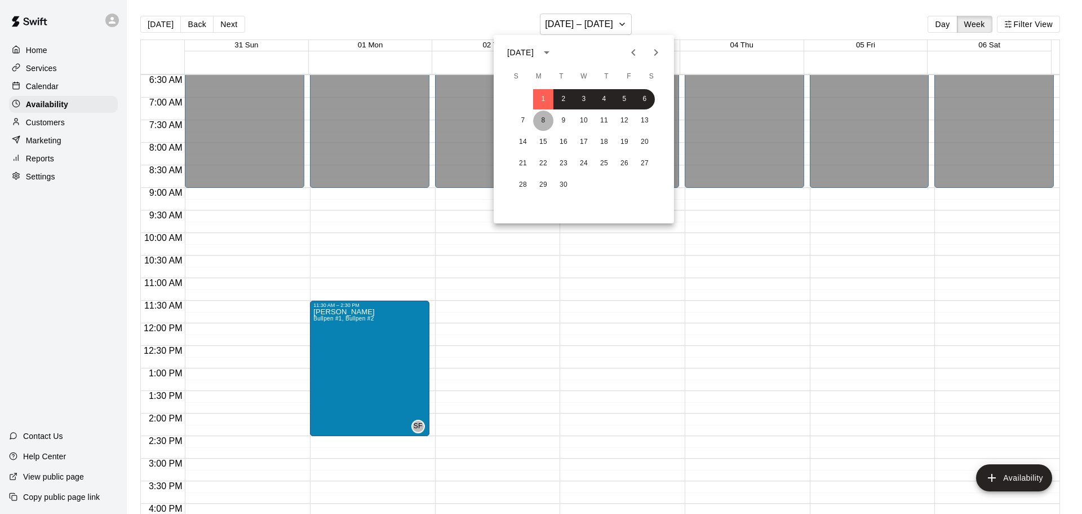
click at [544, 122] on button "8" at bounding box center [543, 120] width 20 height 20
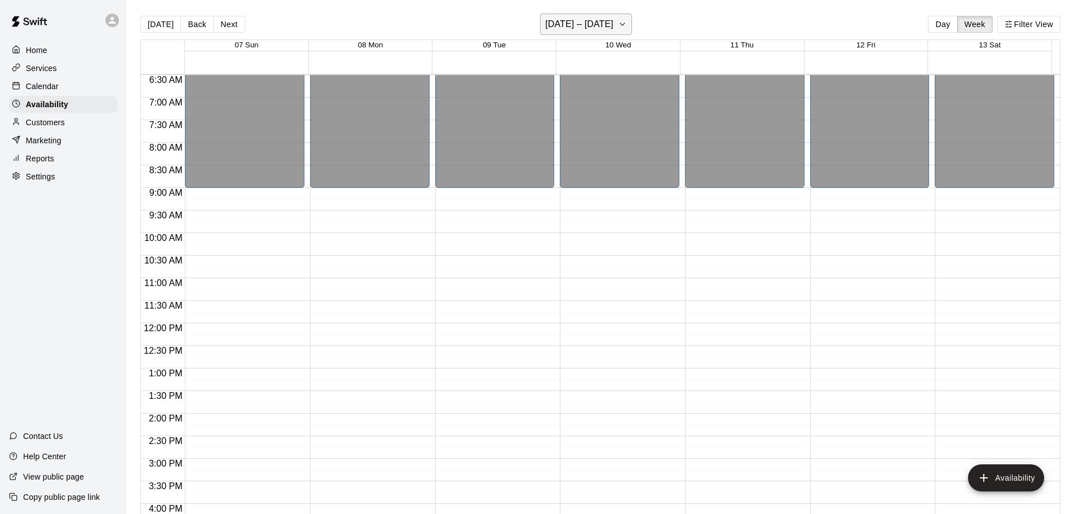
drag, startPoint x: 638, startPoint y: 36, endPoint x: 614, endPoint y: 24, distance: 26.2
click at [638, 36] on div "[DATE] Back Next [DATE] – [DATE] Day Week Filter View" at bounding box center [600, 27] width 920 height 26
click at [613, 24] on h6 "[DATE] – [DATE]" at bounding box center [579, 24] width 68 height 16
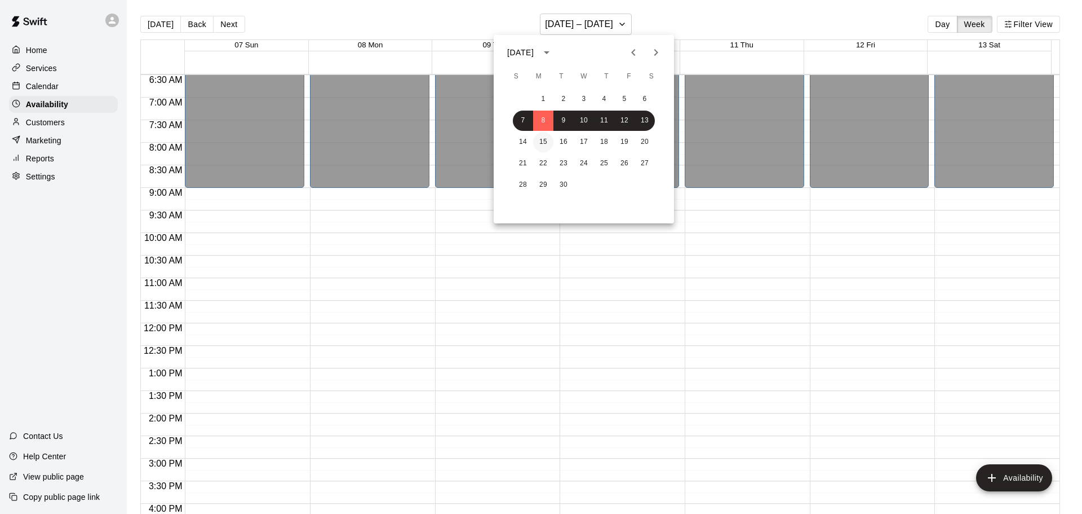
click at [541, 139] on button "15" at bounding box center [543, 142] width 20 height 20
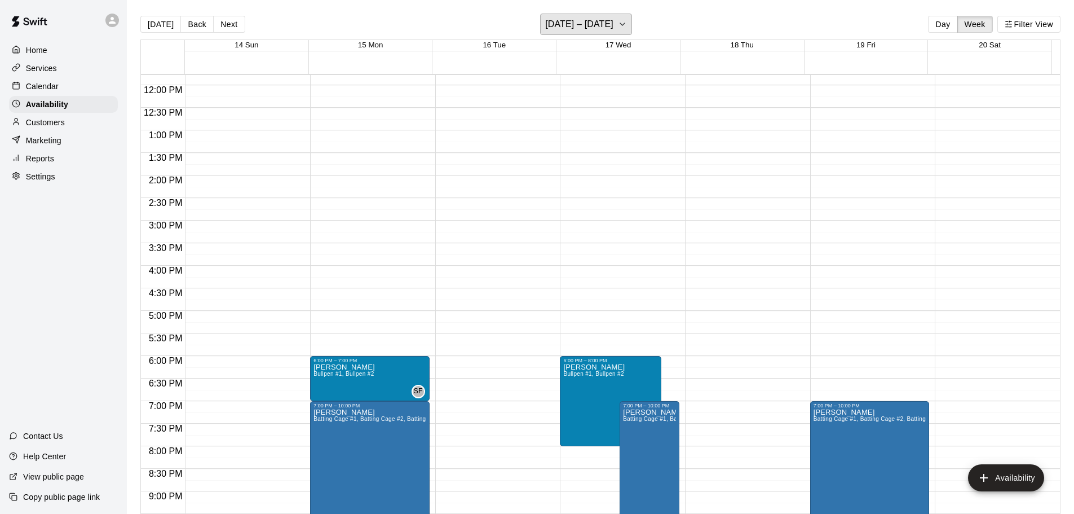
scroll to position [519, 0]
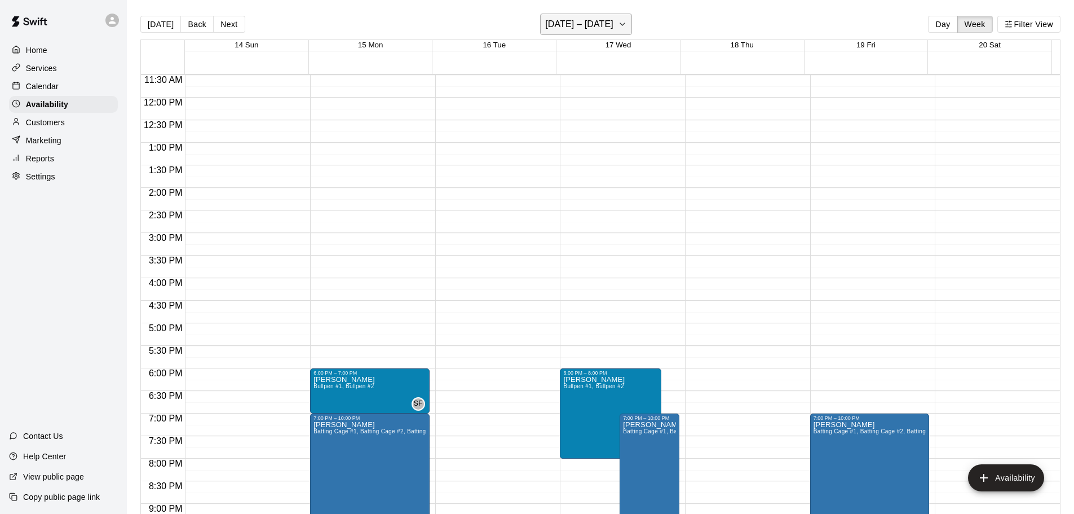
click at [613, 25] on h6 "[DATE] – [DATE]" at bounding box center [579, 24] width 68 height 16
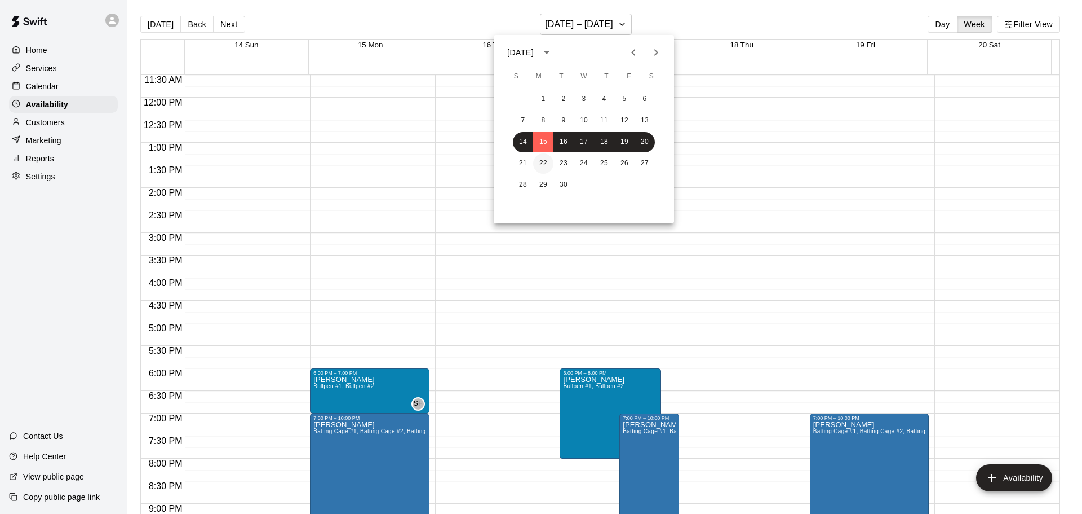
click at [546, 159] on button "22" at bounding box center [543, 163] width 20 height 20
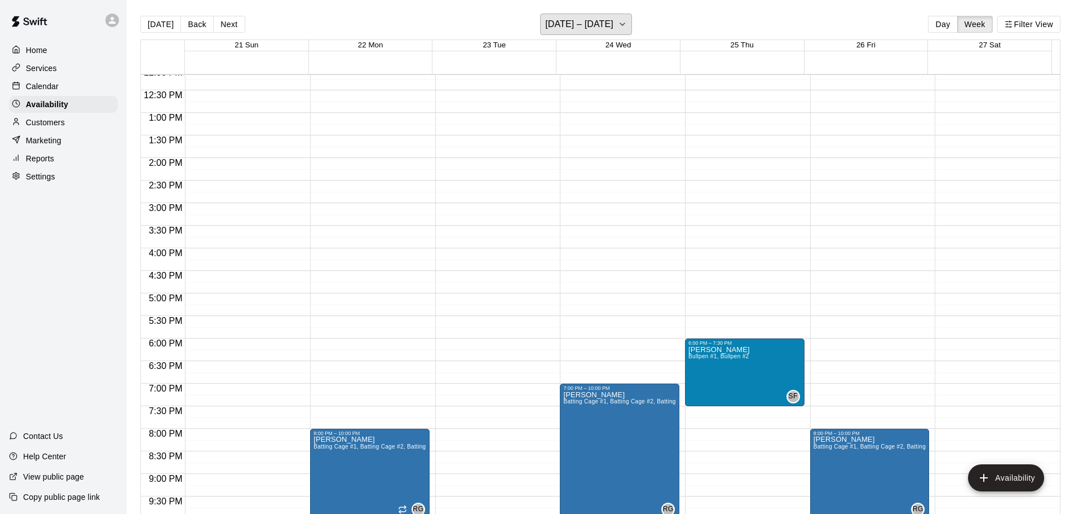
scroll to position [631, 0]
